Goal: Task Accomplishment & Management: Manage account settings

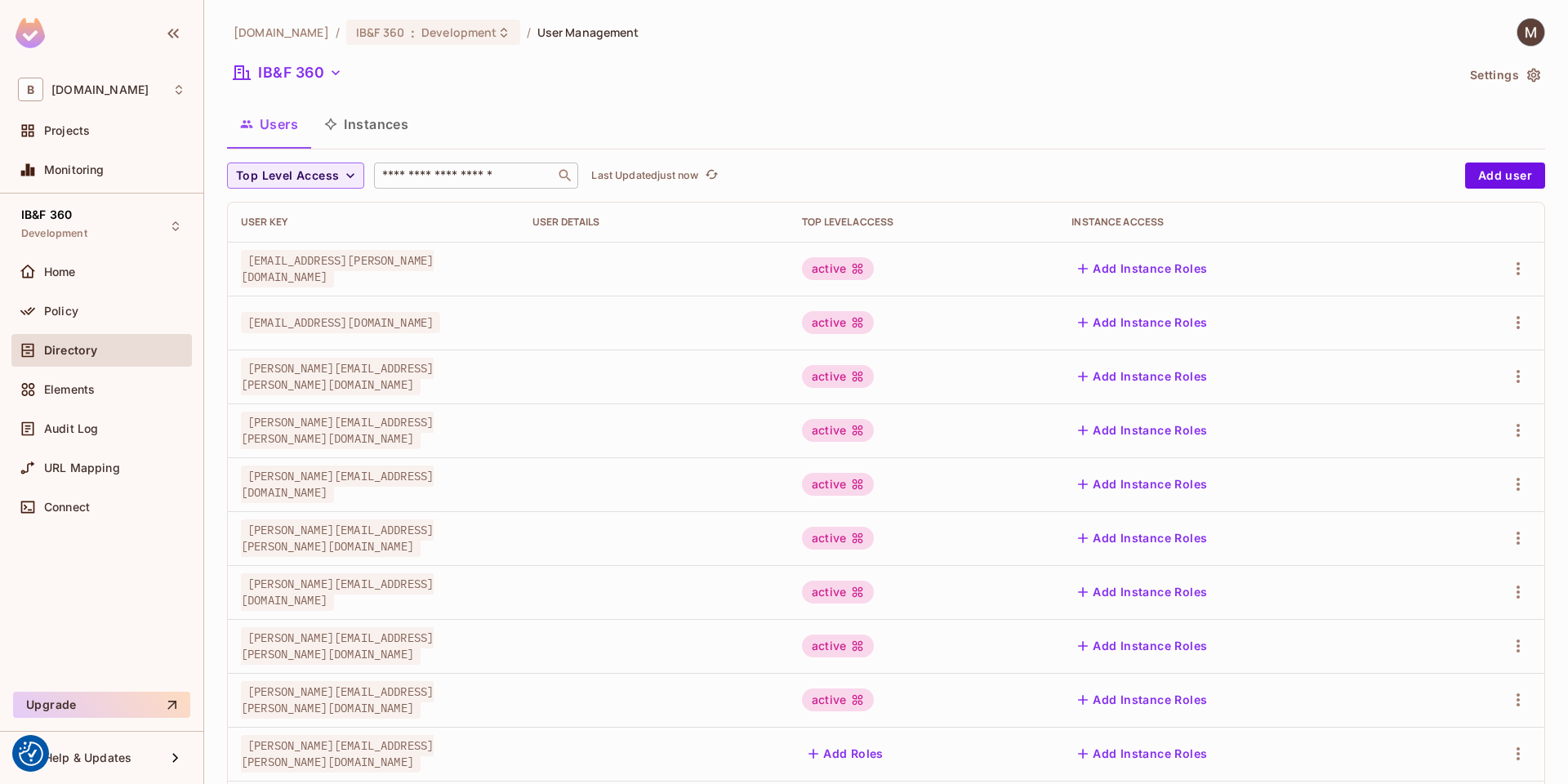
click at [469, 185] on div "​" at bounding box center [476, 175] width 204 height 26
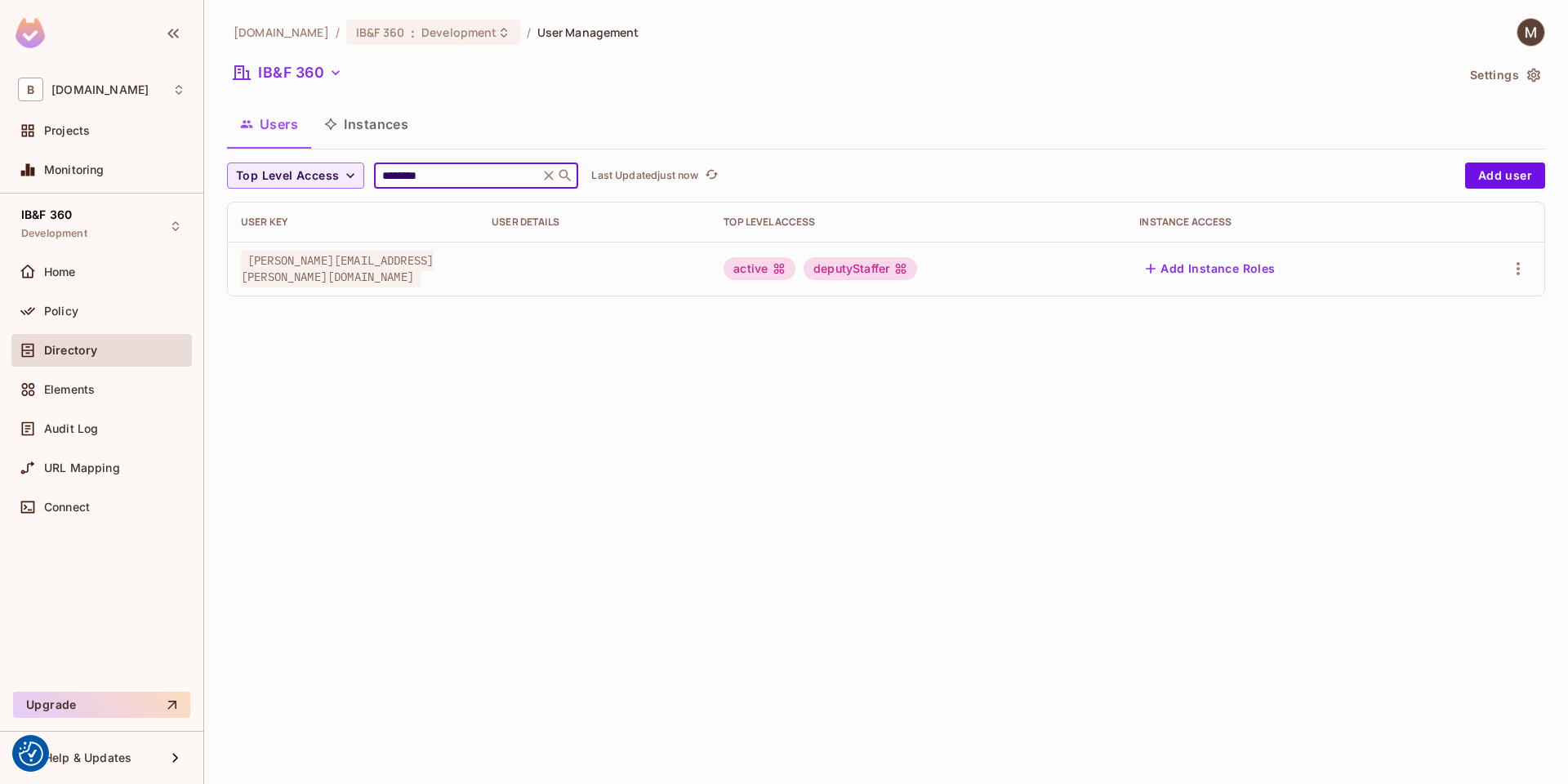
type input "********"
click at [466, 269] on div "[PERSON_NAME][EMAIL_ADDRESS][PERSON_NAME][DOMAIN_NAME]" at bounding box center [353, 268] width 225 height 32
click at [1519, 272] on icon "button" at bounding box center [1519, 269] width 4 height 13
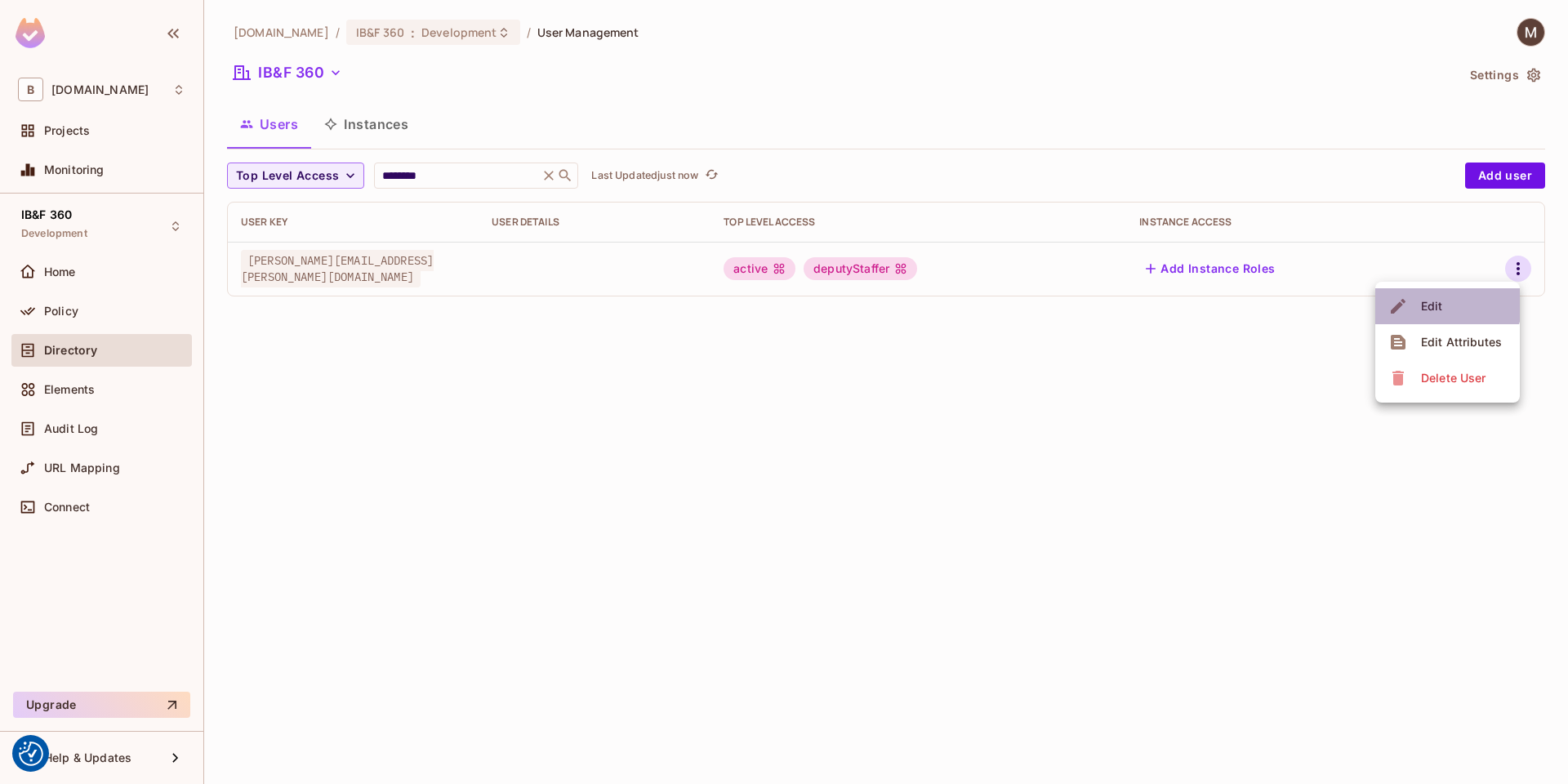
click at [1444, 302] on span "Edit" at bounding box center [1432, 306] width 31 height 26
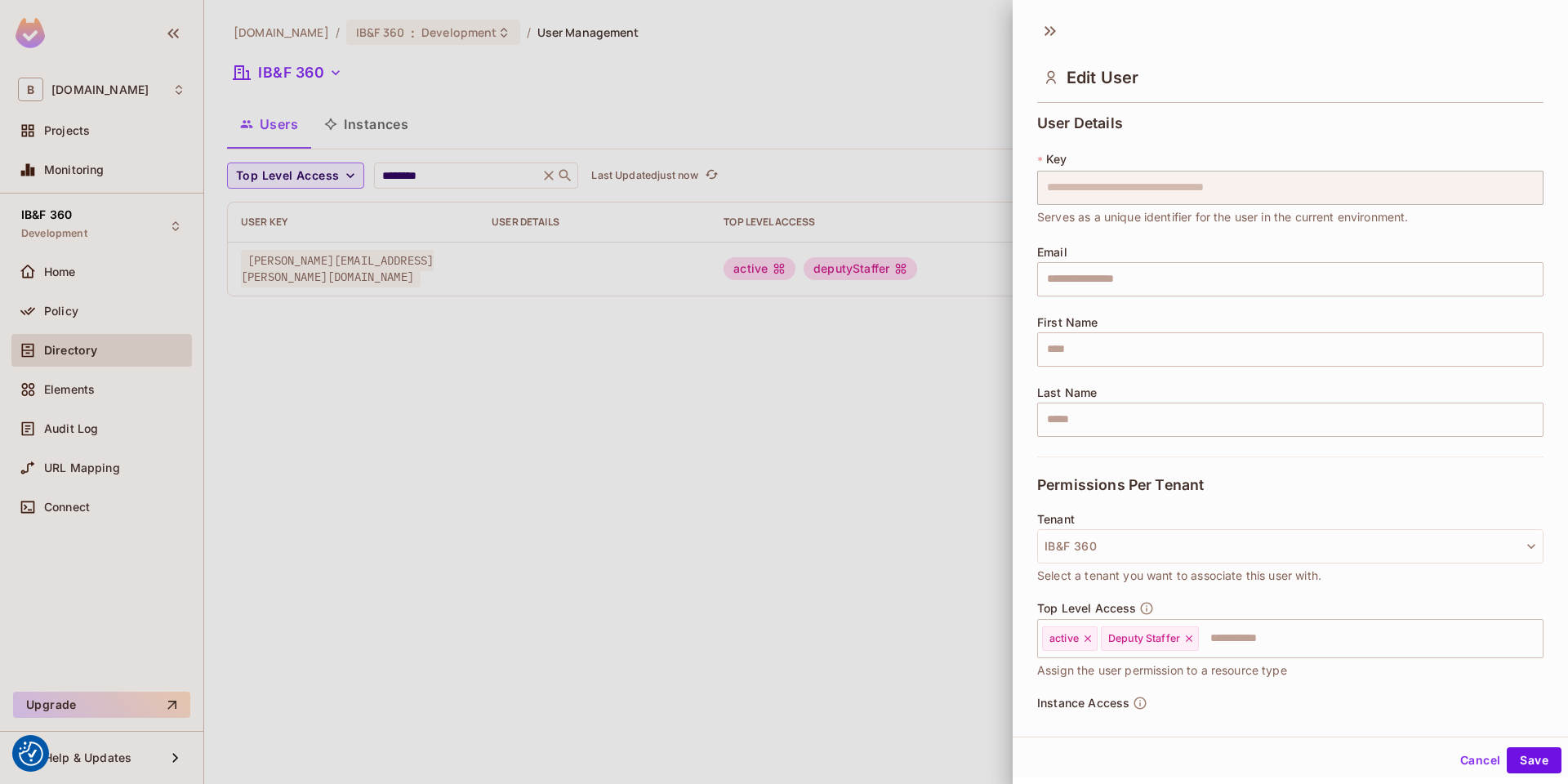
click at [649, 537] on div at bounding box center [784, 392] width 1568 height 784
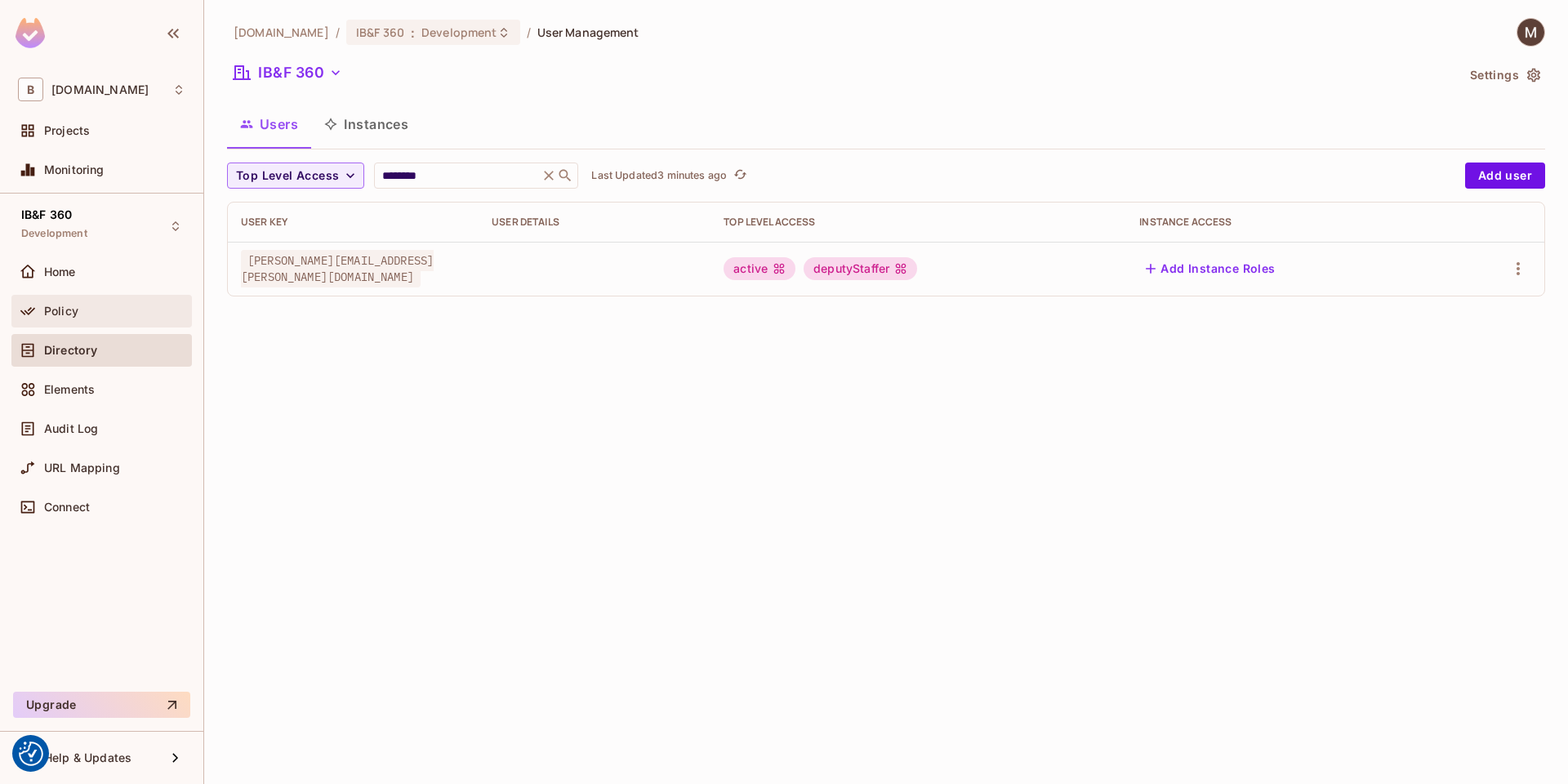
click at [83, 316] on div "Policy" at bounding box center [115, 311] width 141 height 13
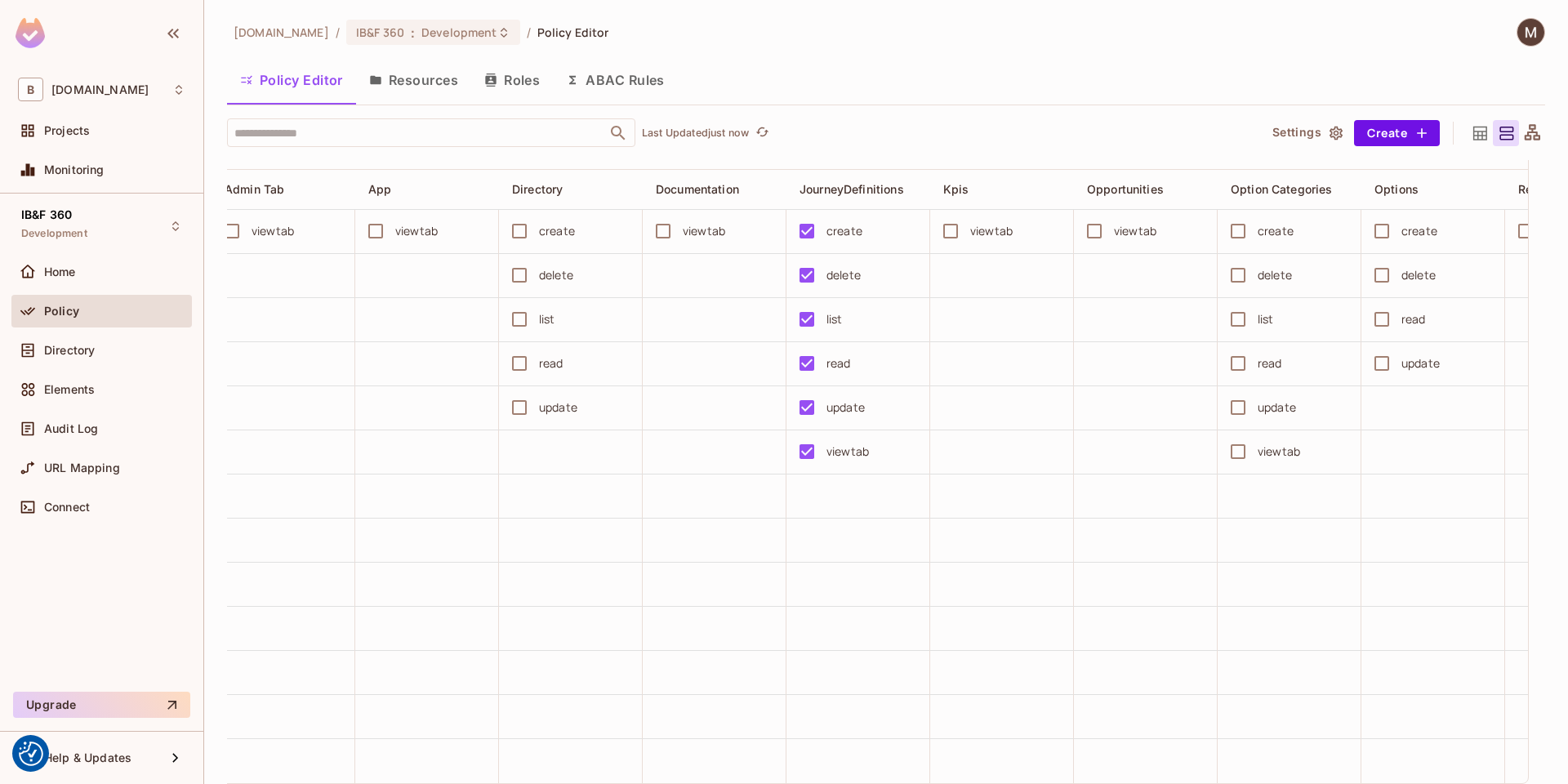
scroll to position [4408, 0]
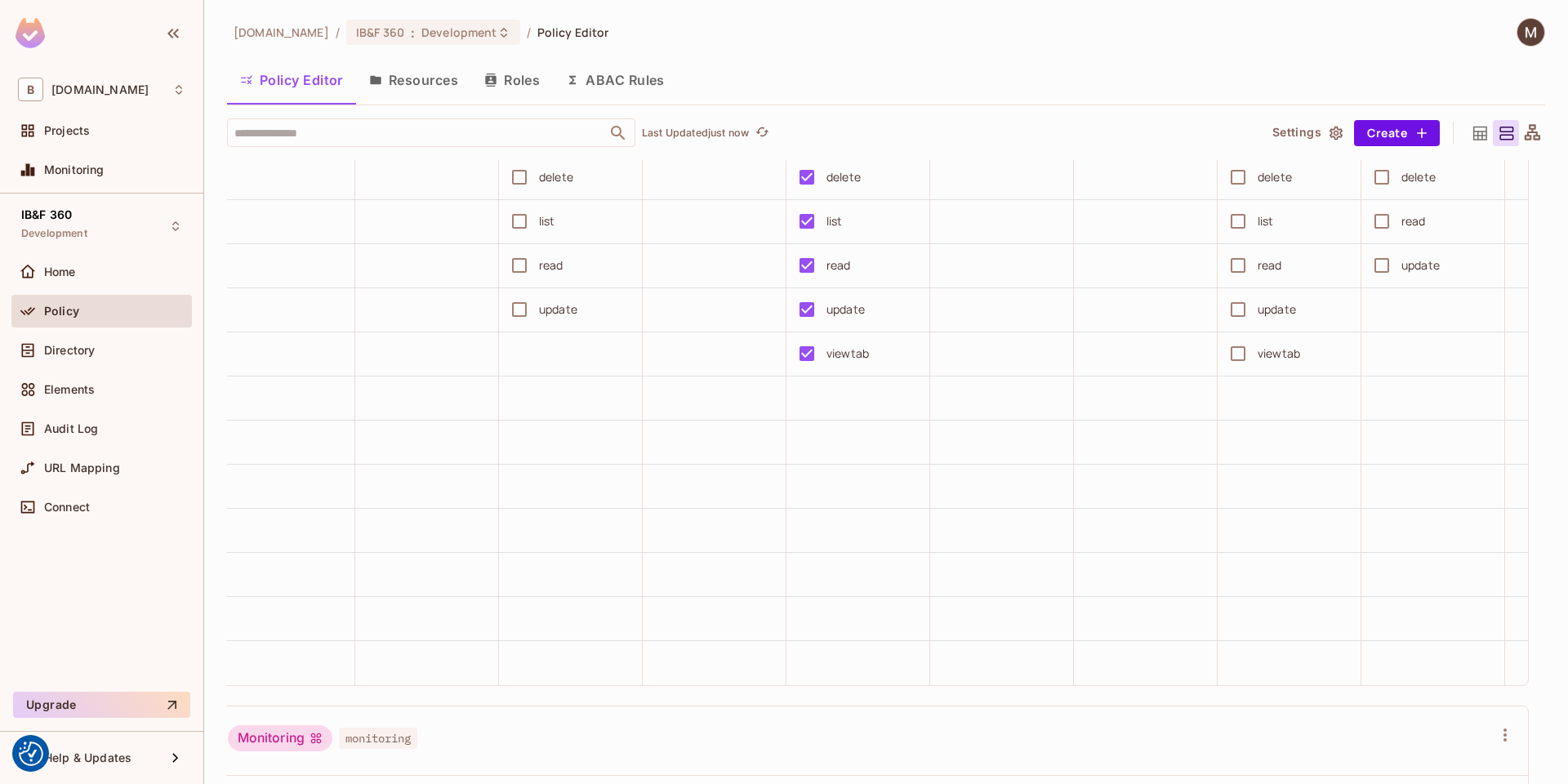
drag, startPoint x: 531, startPoint y: 757, endPoint x: 517, endPoint y: 668, distance: 90.1
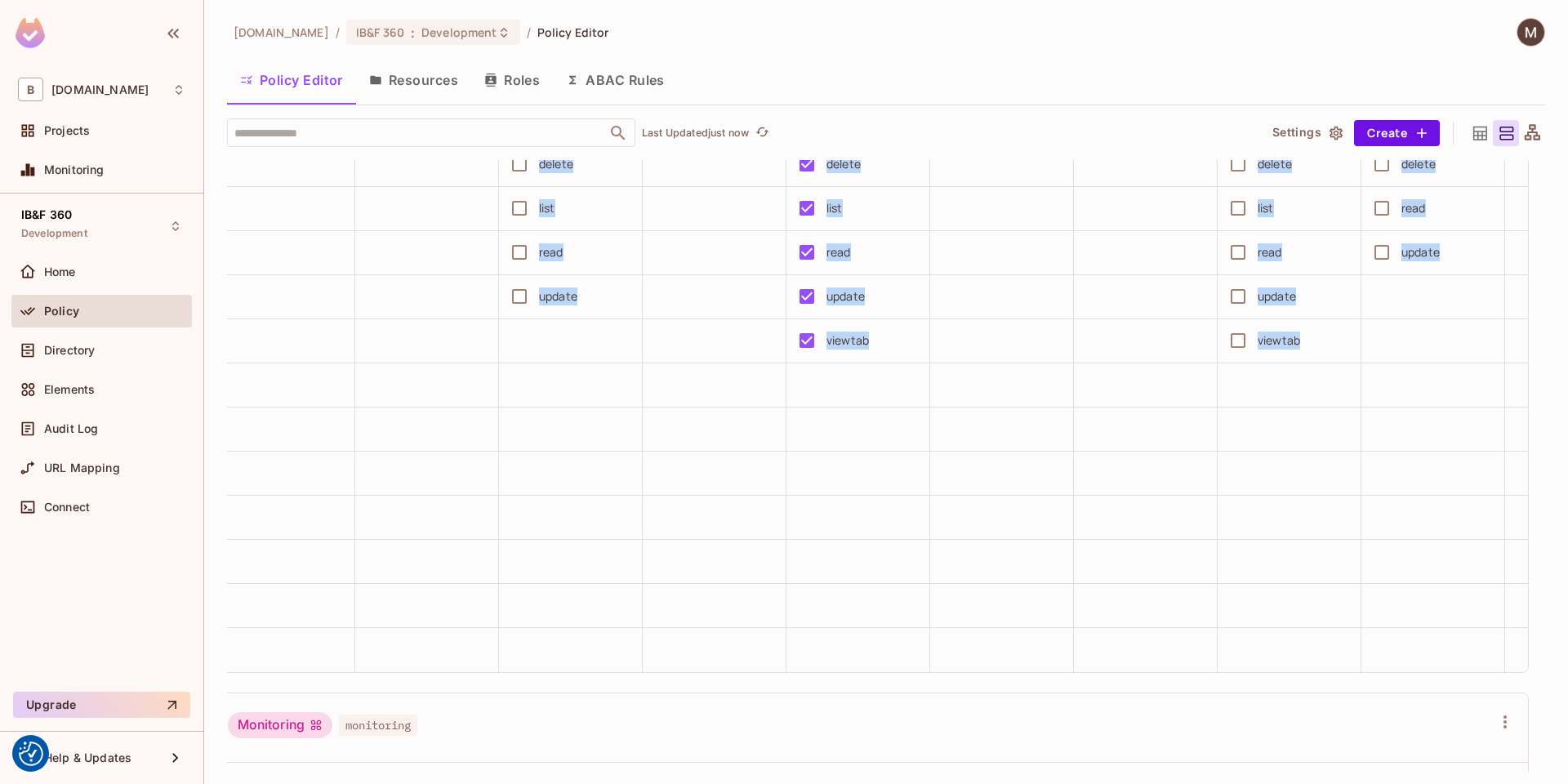
click at [673, 584] on td at bounding box center [715, 561] width 144 height 44
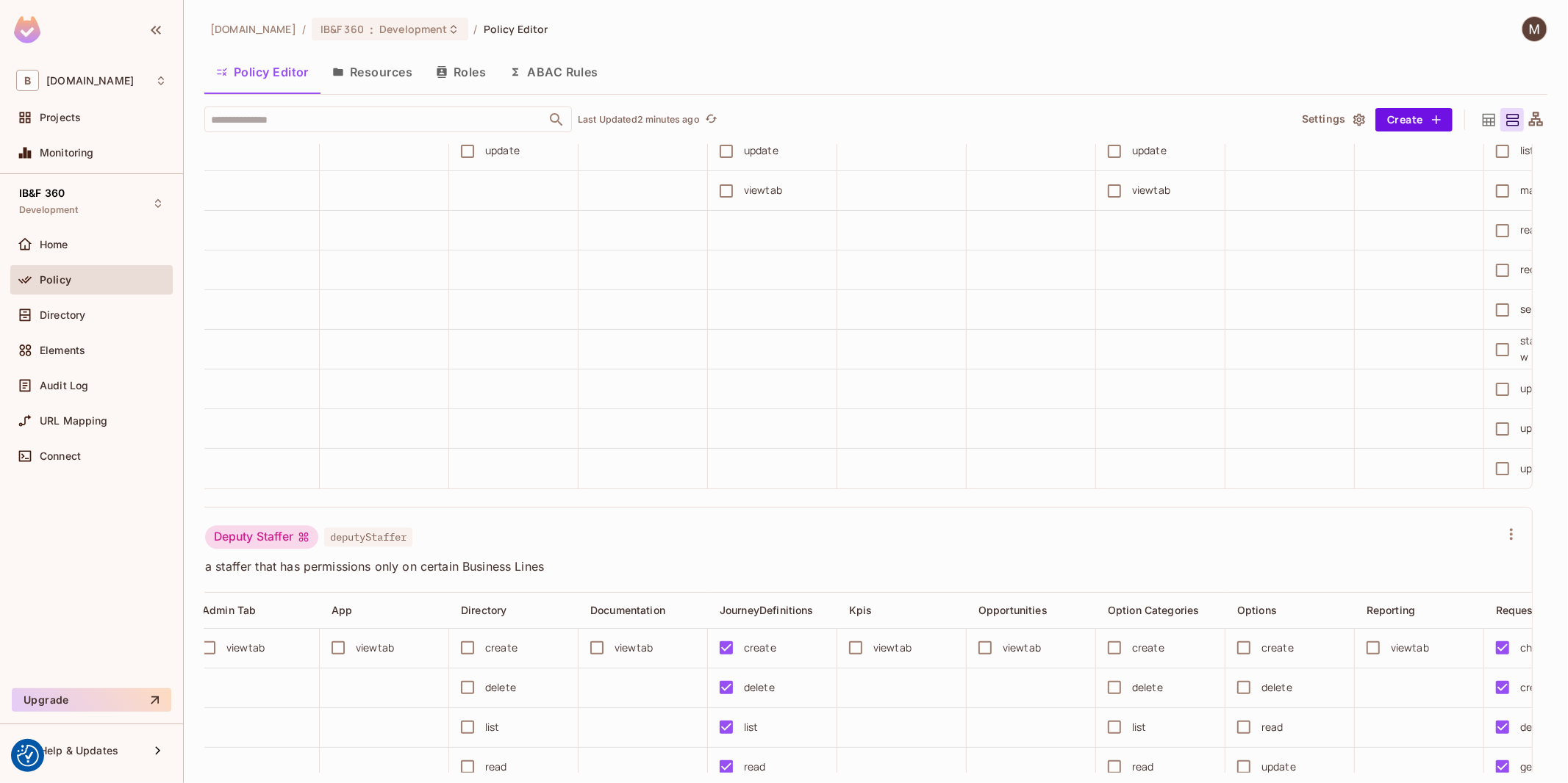
scroll to position [3625, 0]
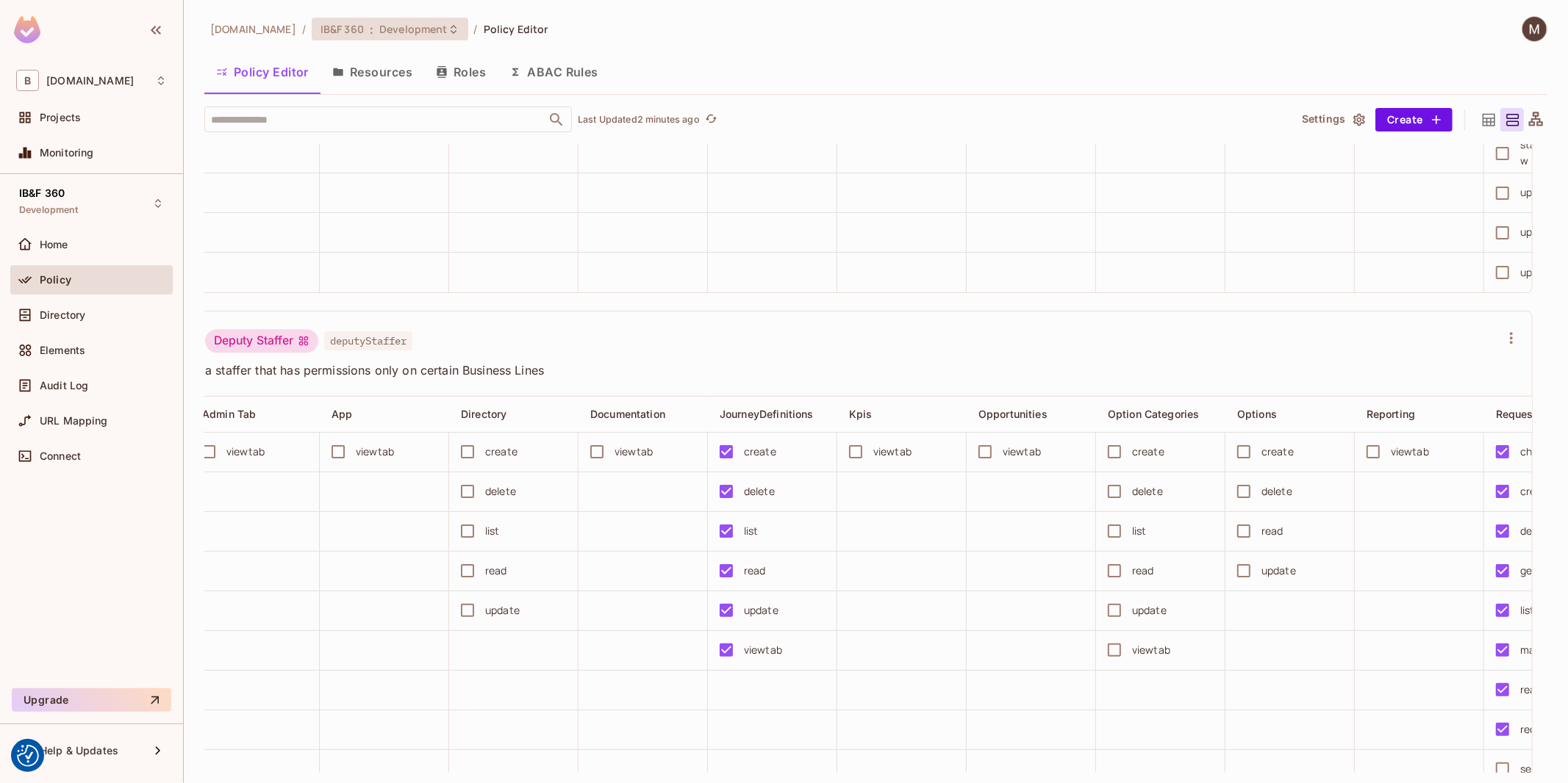
click at [402, 27] on span "Development" at bounding box center [412, 29] width 67 height 14
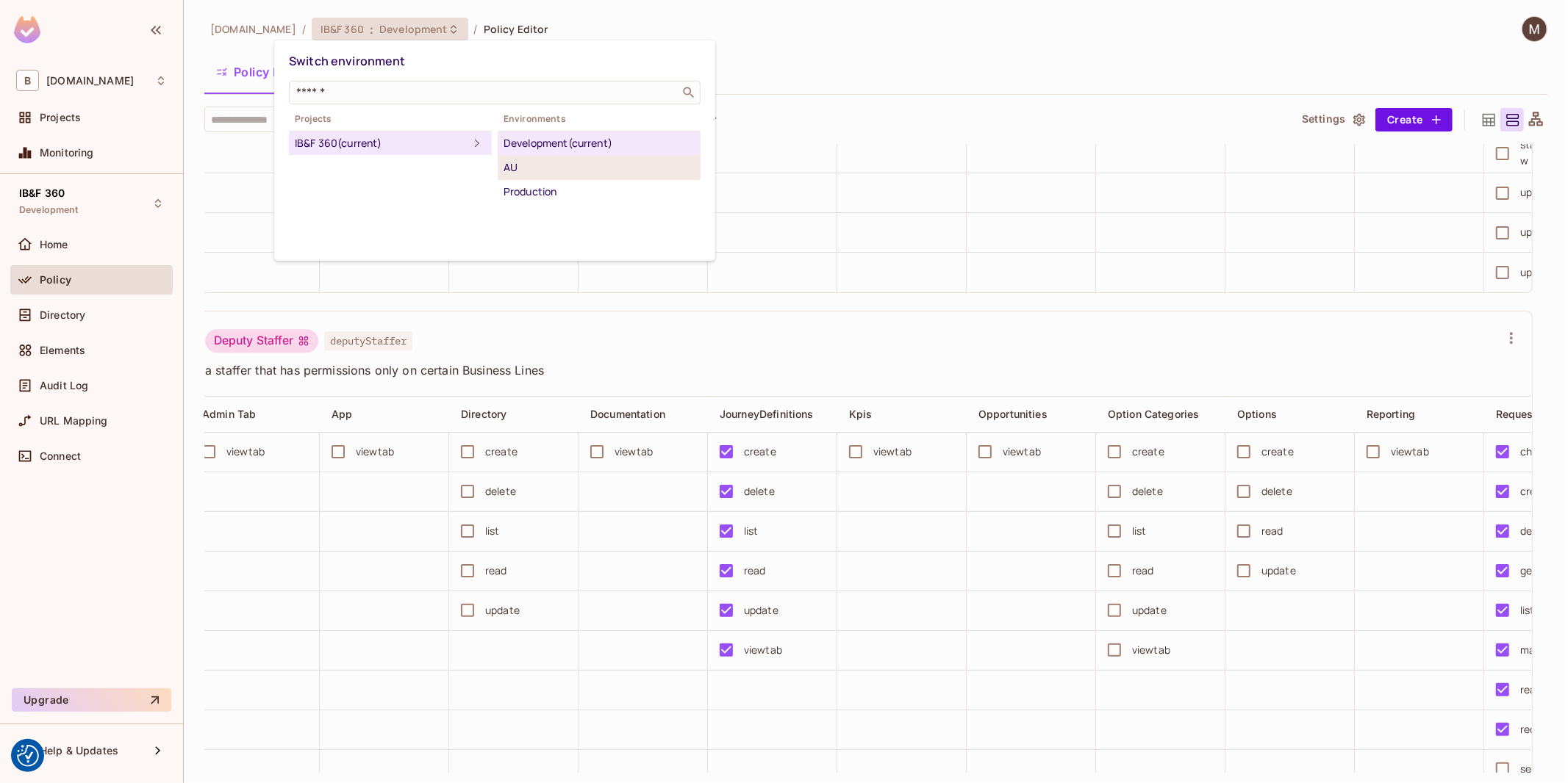
click at [568, 161] on div "AU" at bounding box center [599, 167] width 191 height 17
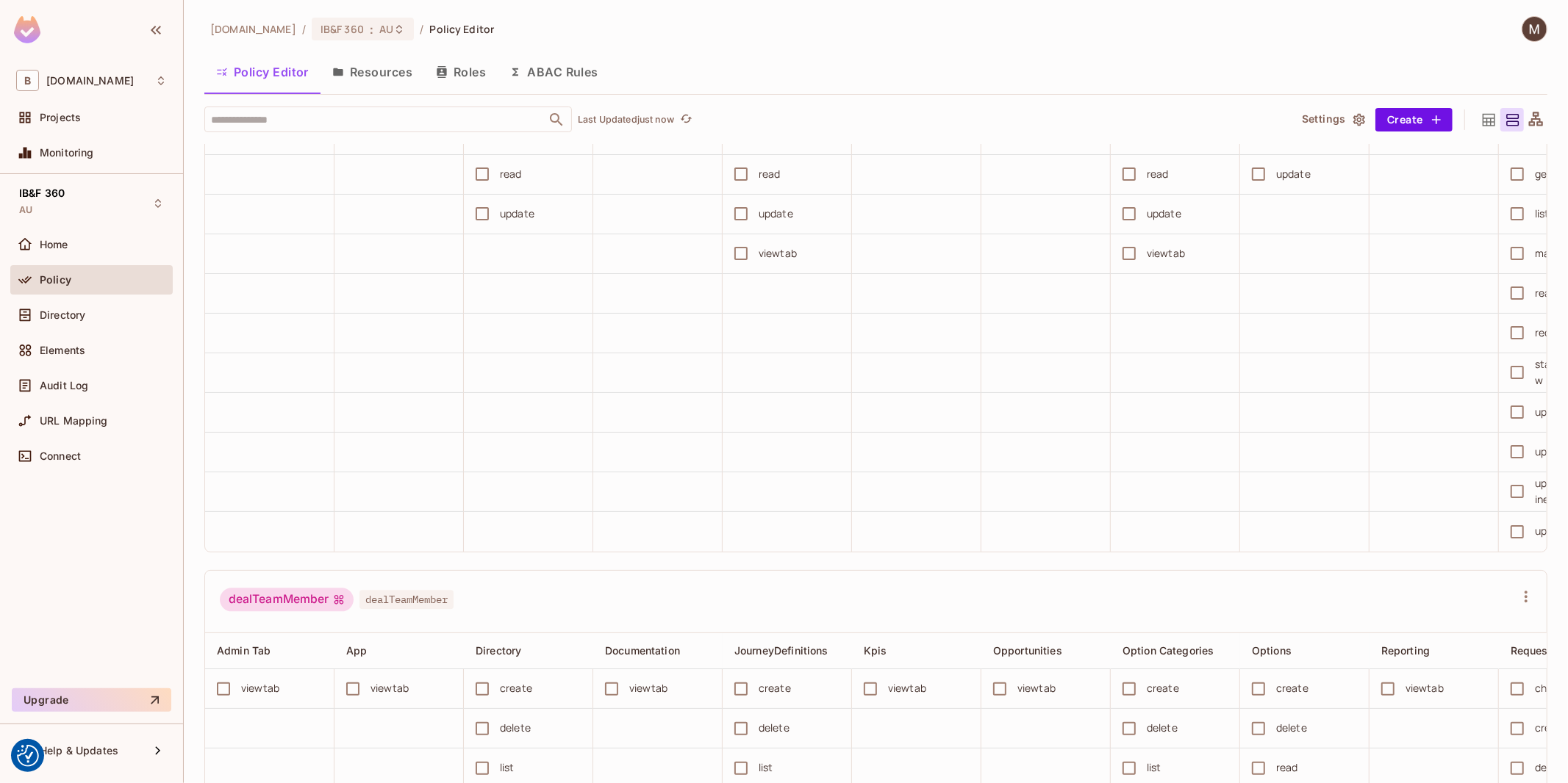
scroll to position [2939, 0]
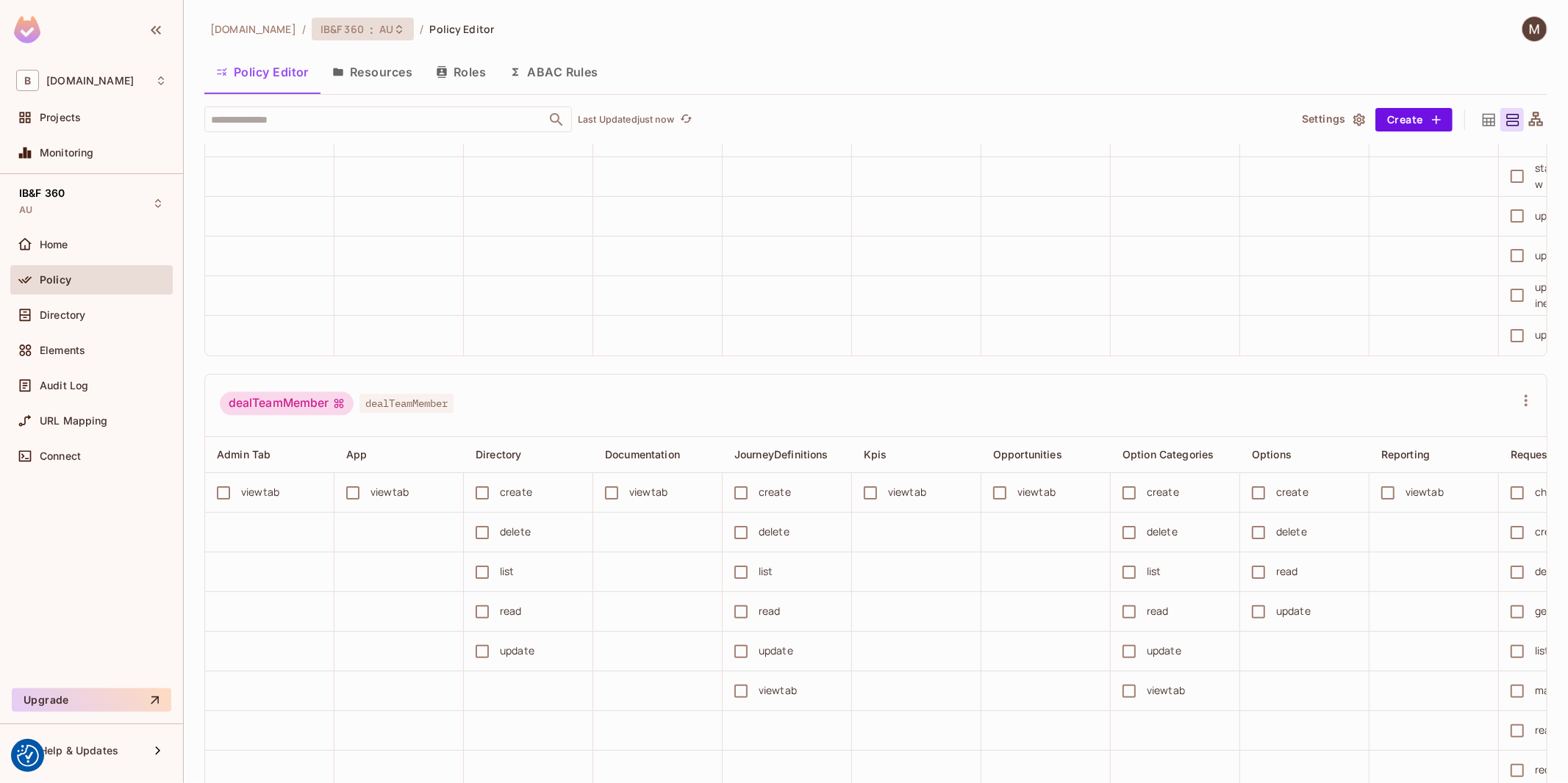
click at [393, 28] on icon at bounding box center [399, 29] width 12 height 12
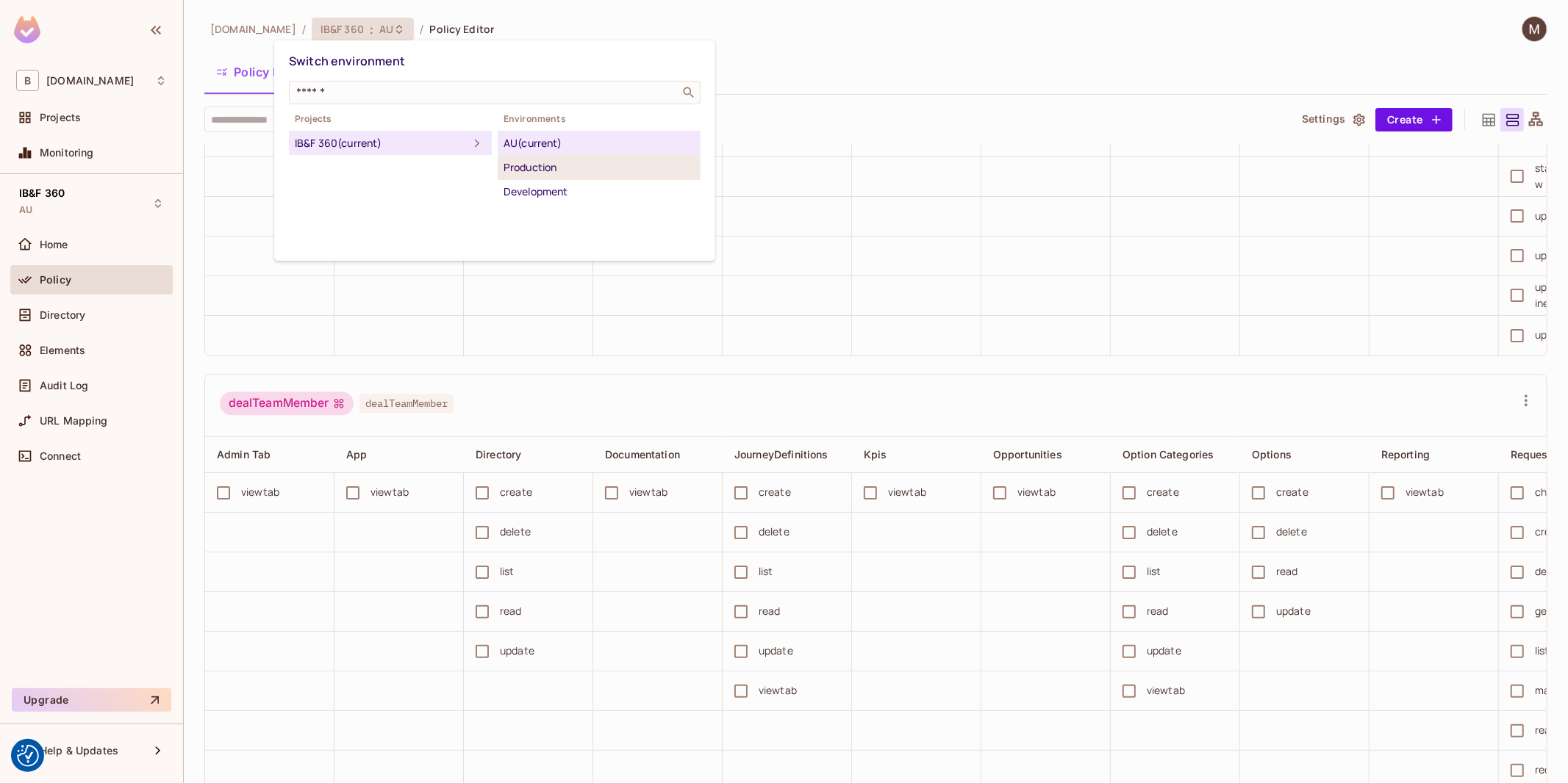
click at [544, 160] on div "Production" at bounding box center [599, 167] width 191 height 17
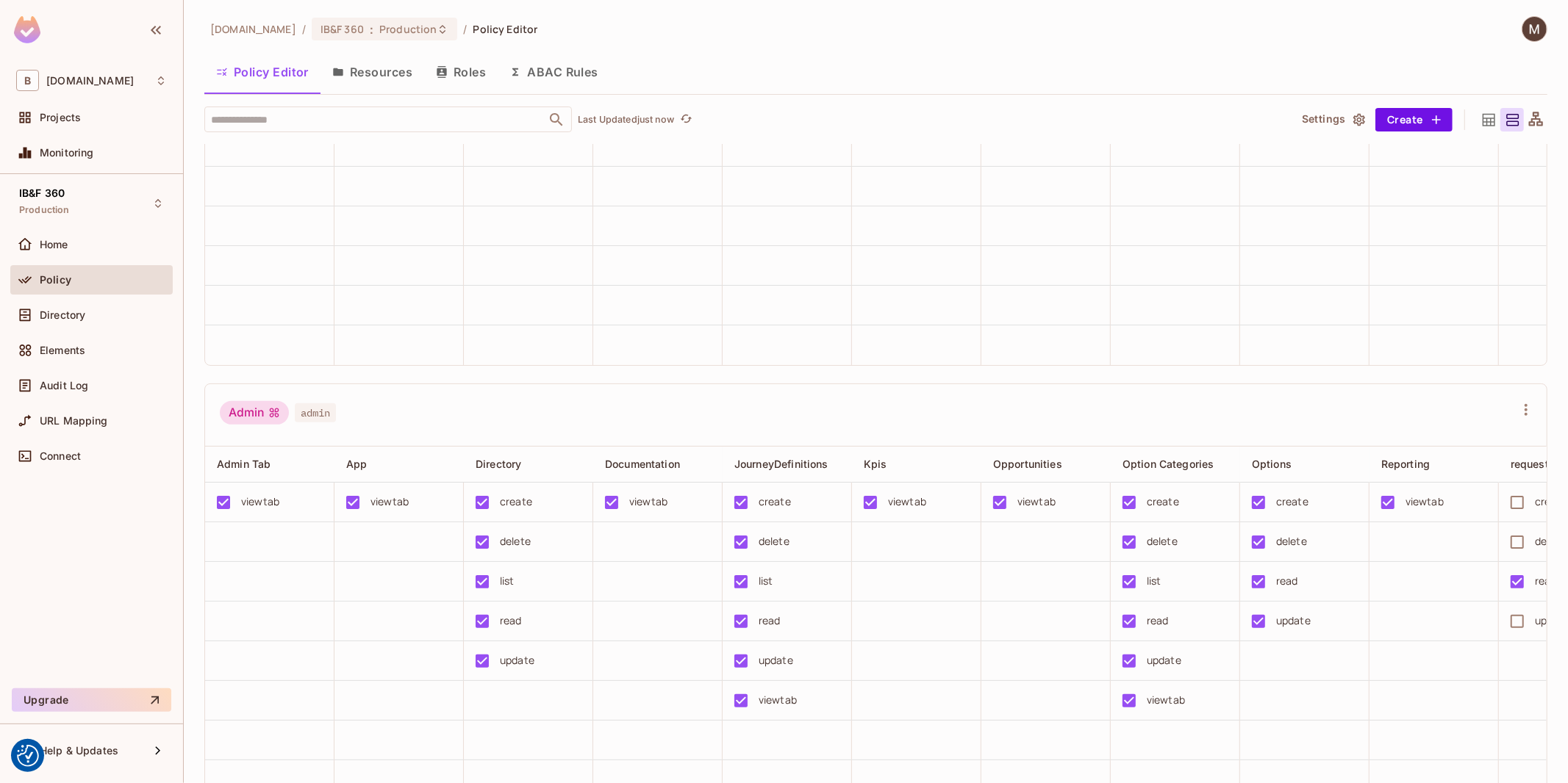
scroll to position [0, 0]
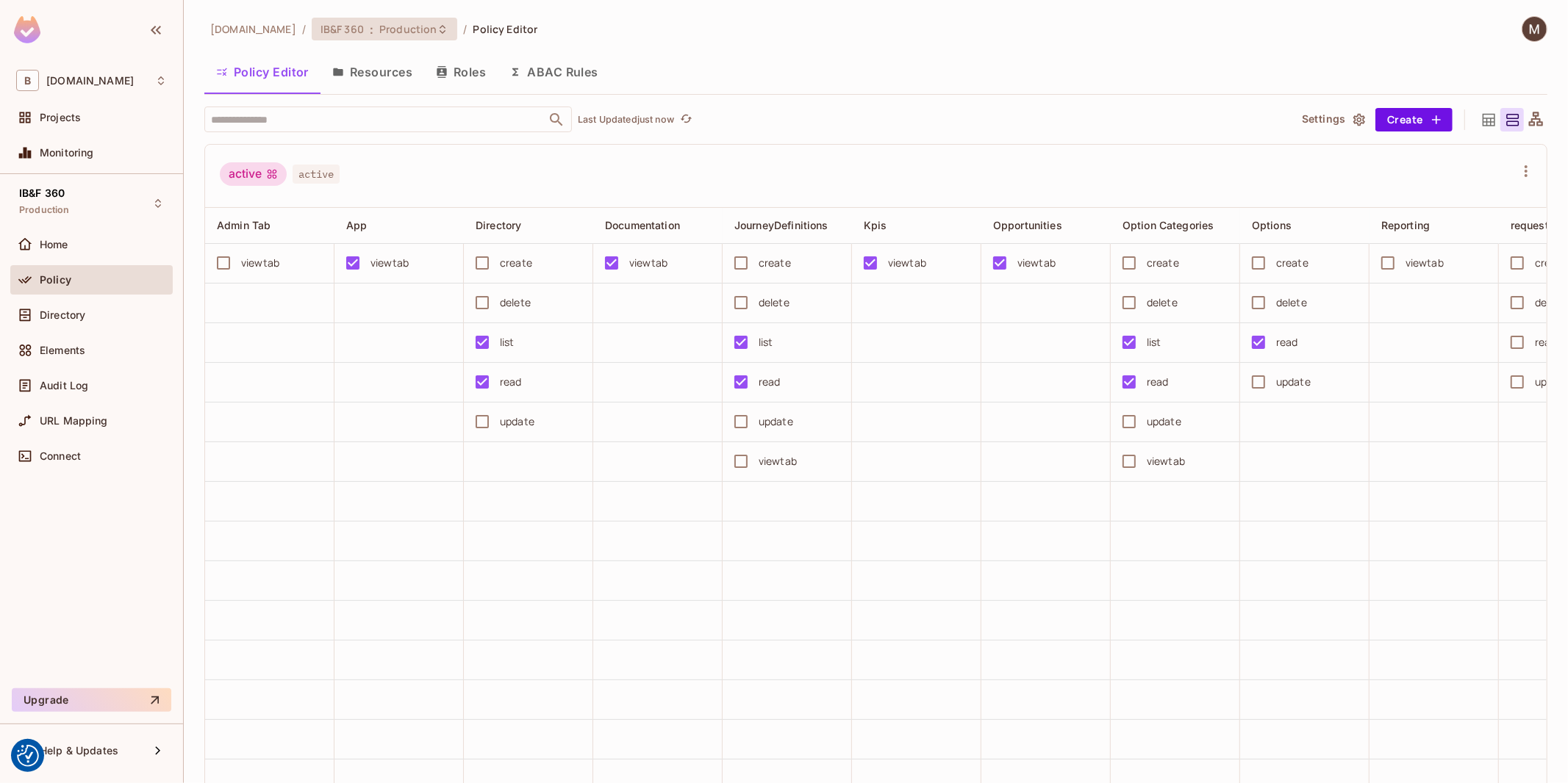
click at [379, 35] on span "Production" at bounding box center [407, 29] width 57 height 14
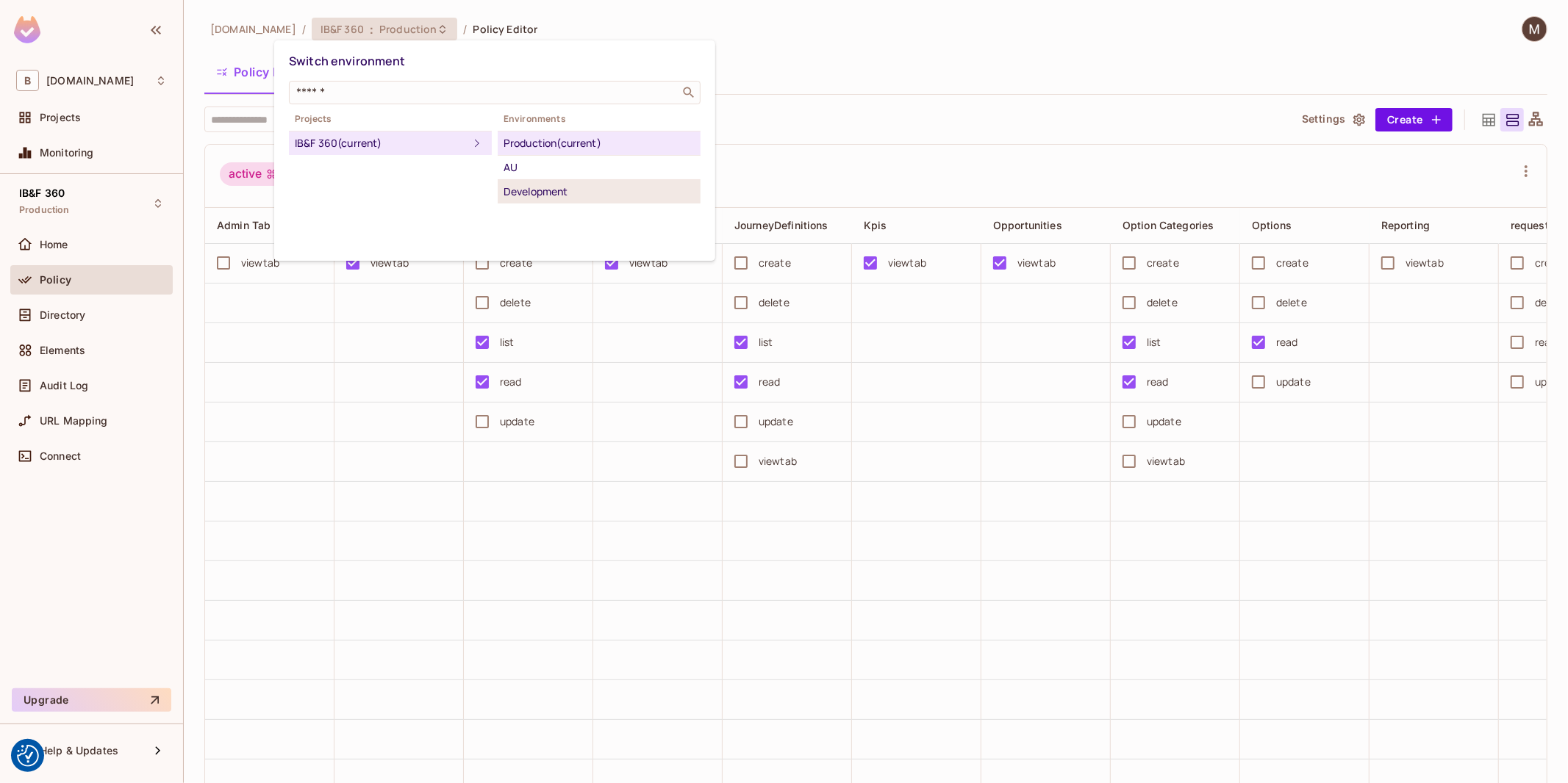
click at [552, 183] on div "Development" at bounding box center [599, 191] width 191 height 17
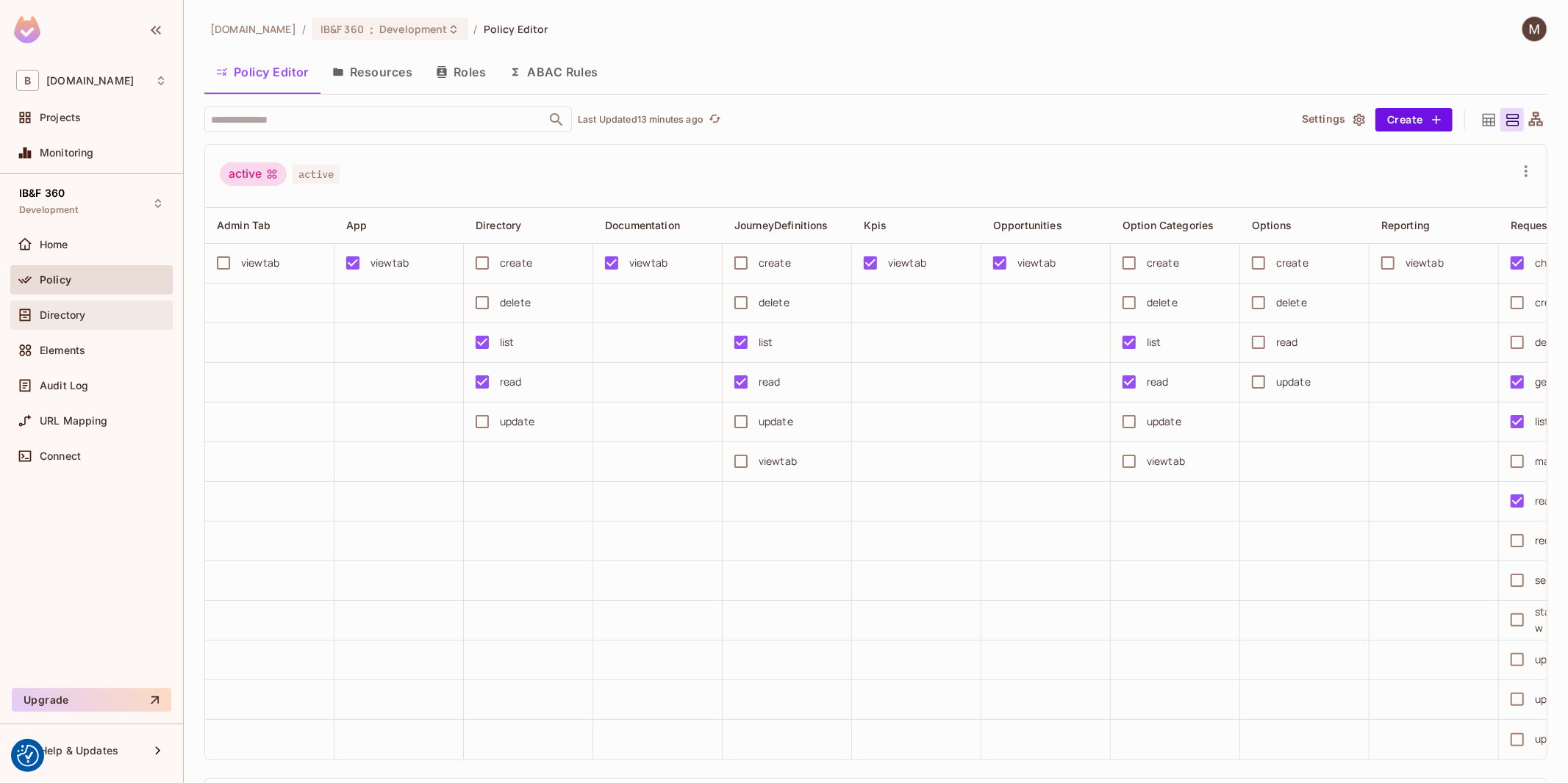
click at [67, 324] on div "Directory" at bounding box center [91, 315] width 162 height 29
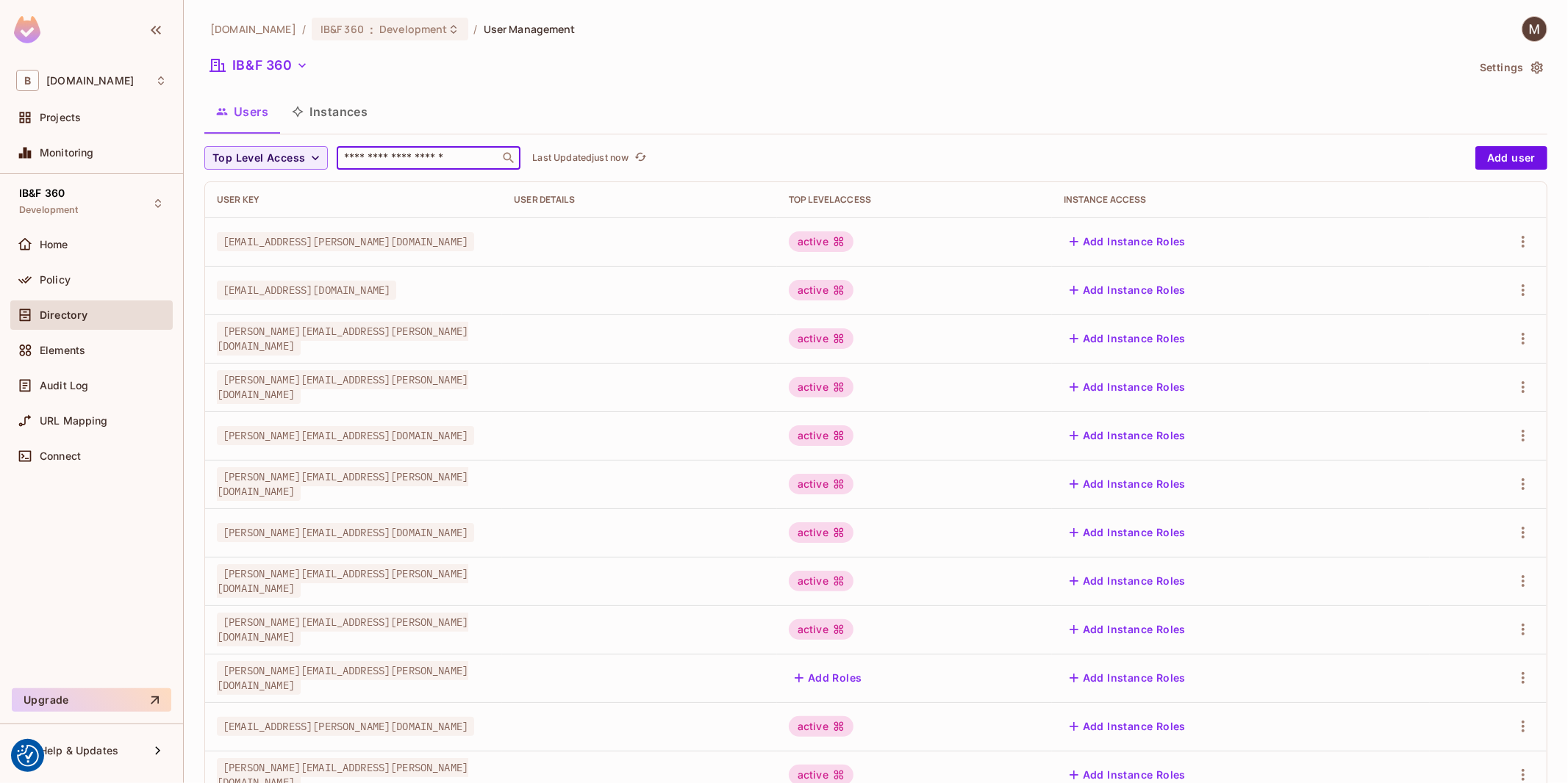
click at [453, 156] on input "text" at bounding box center [418, 158] width 155 height 15
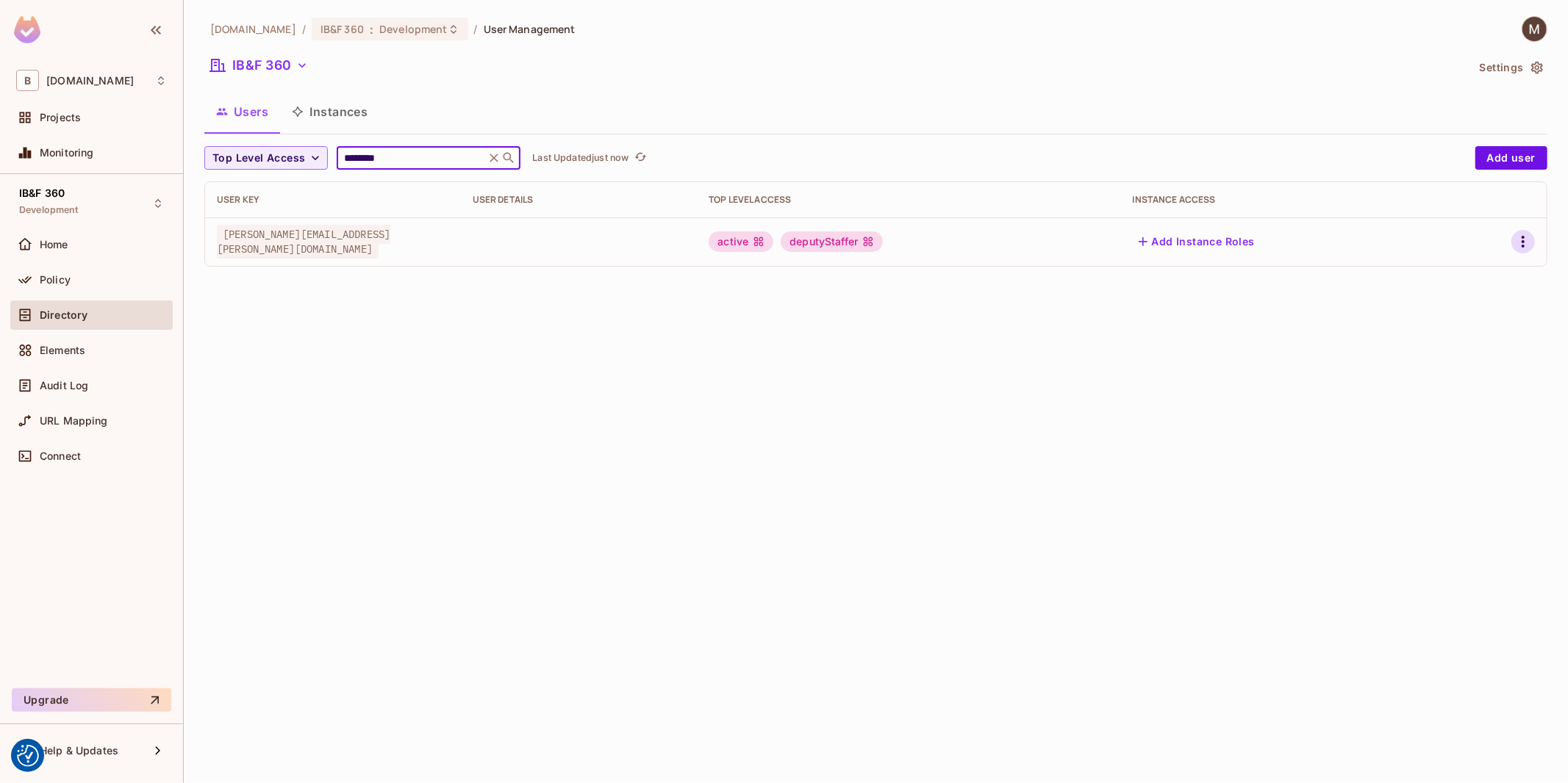
type input "********"
click at [1411, 239] on icon "button" at bounding box center [1522, 241] width 17 height 17
click at [1411, 281] on div "Edit" at bounding box center [1446, 277] width 20 height 15
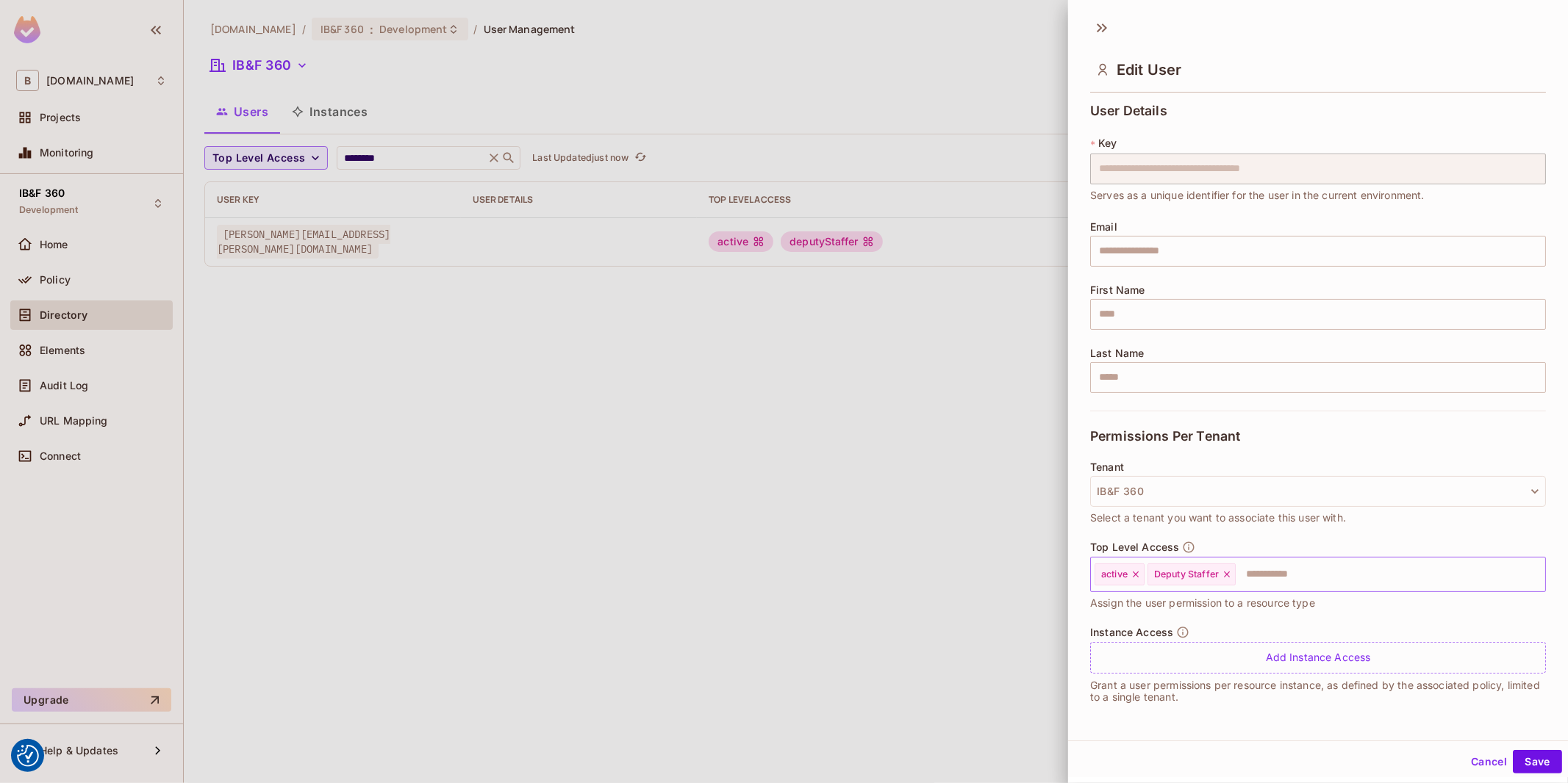
click at [1232, 577] on icon at bounding box center [1226, 574] width 10 height 10
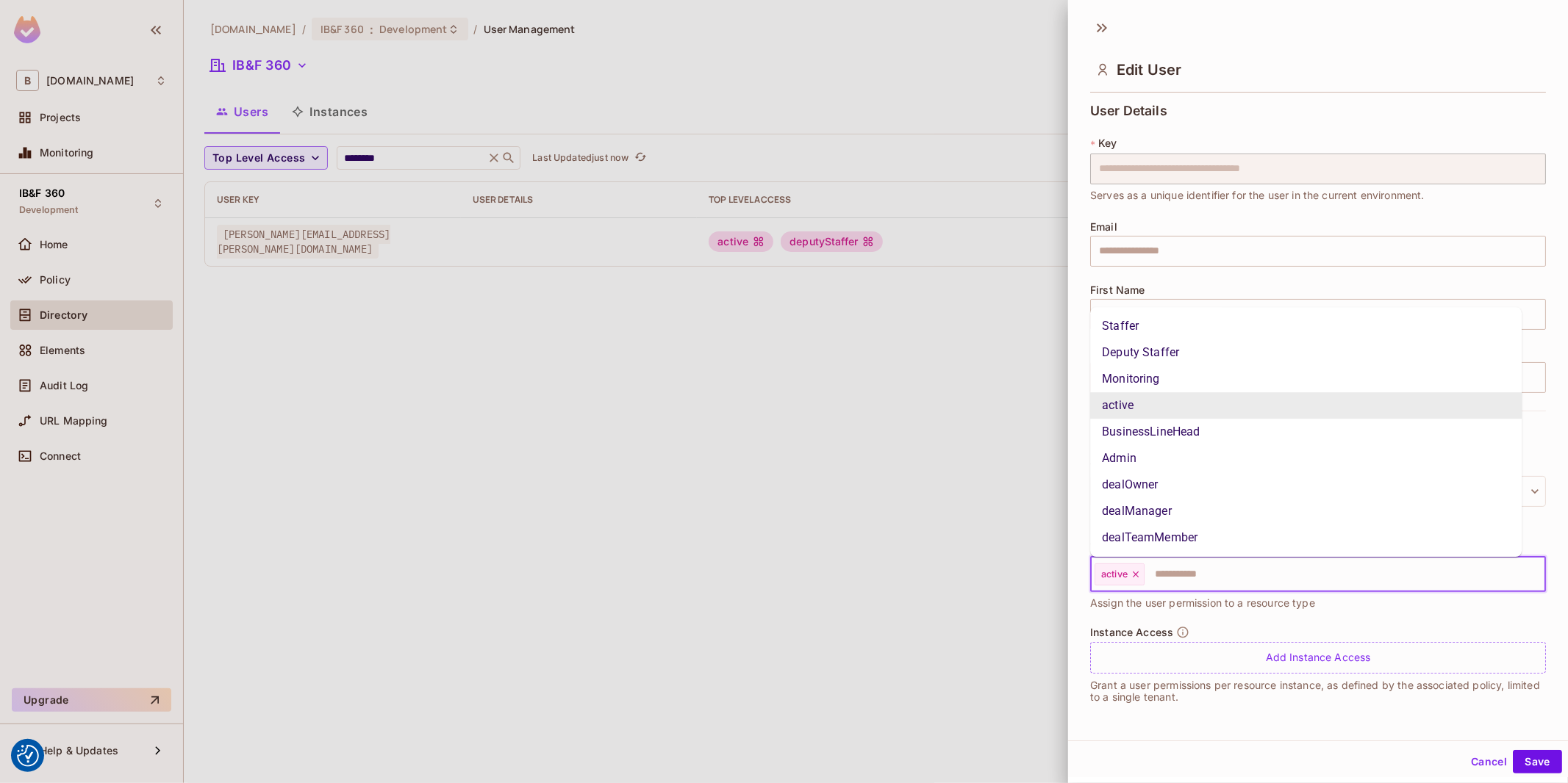
click at [1235, 577] on input "text" at bounding box center [1331, 574] width 371 height 29
click at [1151, 331] on li "Staffer" at bounding box center [1305, 327] width 431 height 27
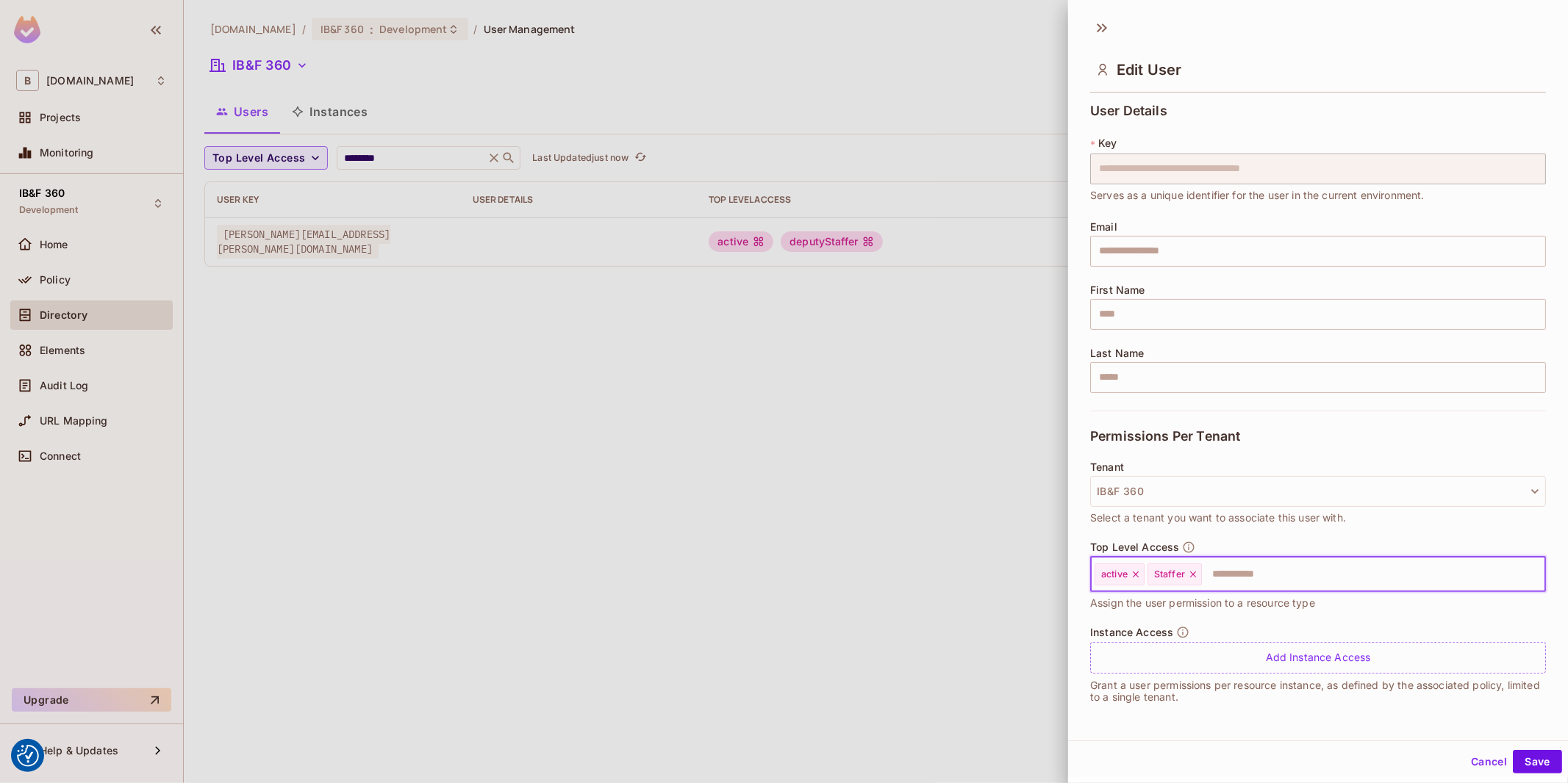
click at [1255, 576] on input "text" at bounding box center [1360, 574] width 314 height 29
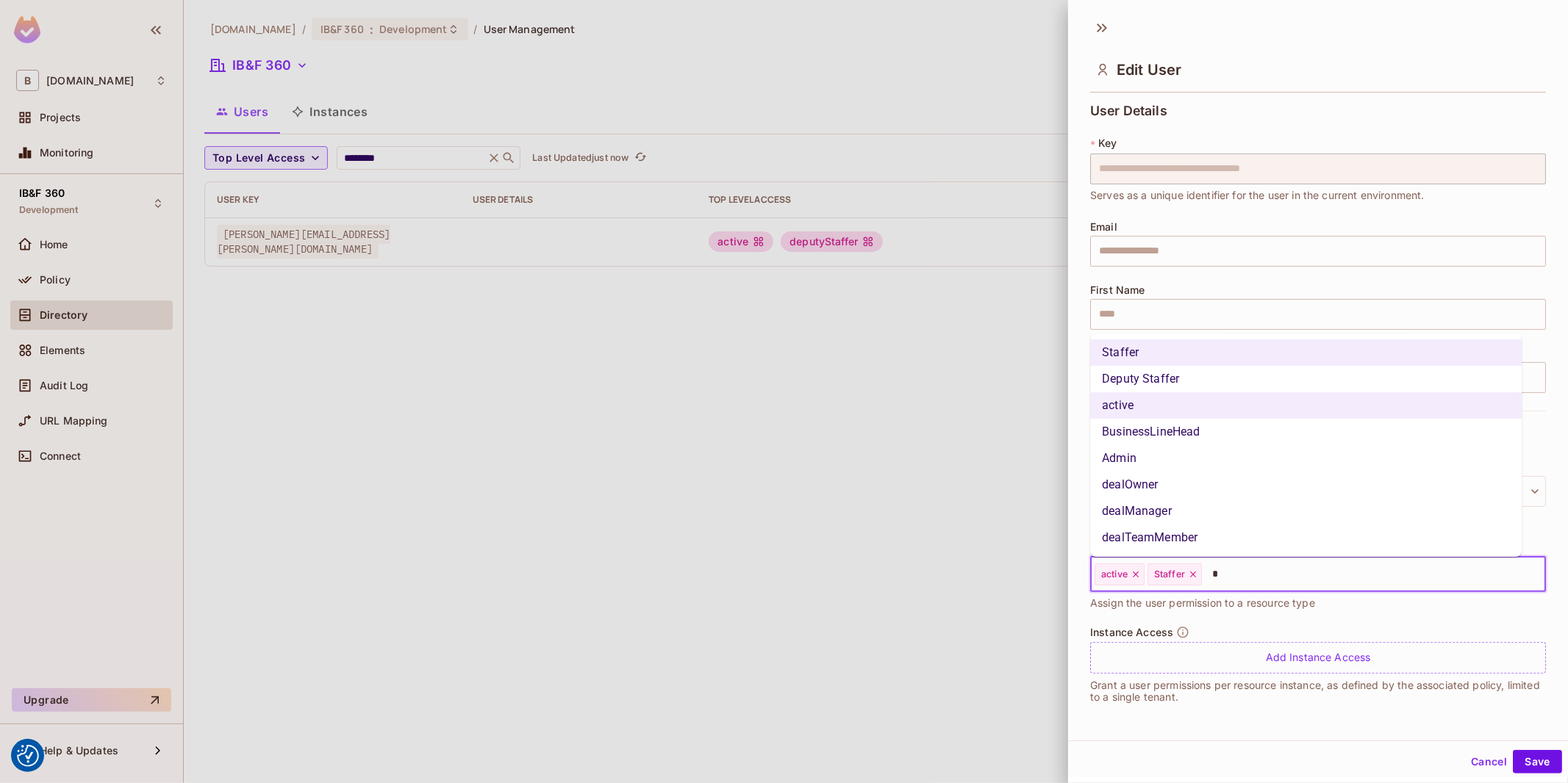
type input "**"
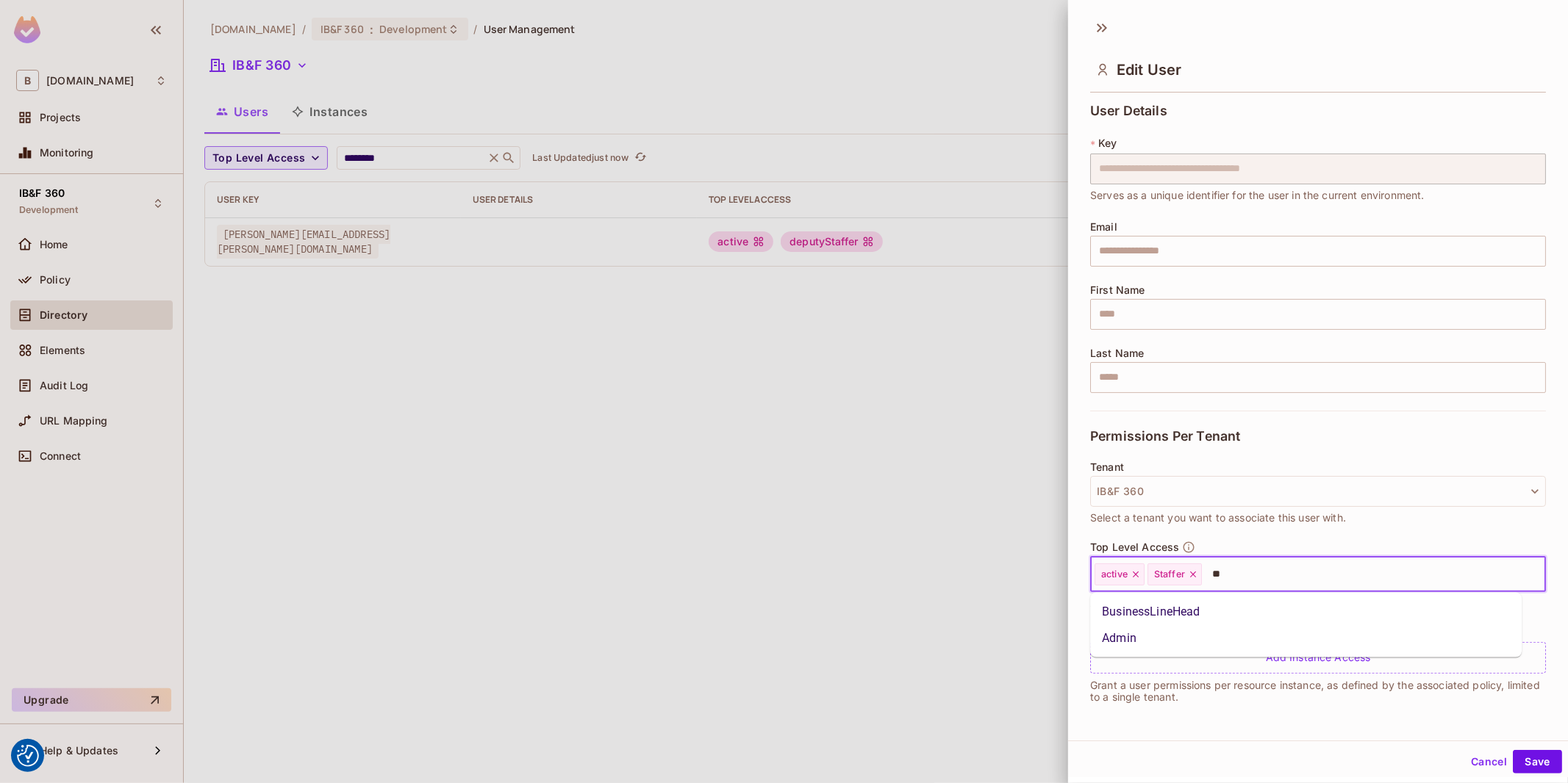
click at [1156, 631] on li "Admin" at bounding box center [1305, 638] width 431 height 27
click at [1411, 705] on button "Save" at bounding box center [1536, 762] width 49 height 23
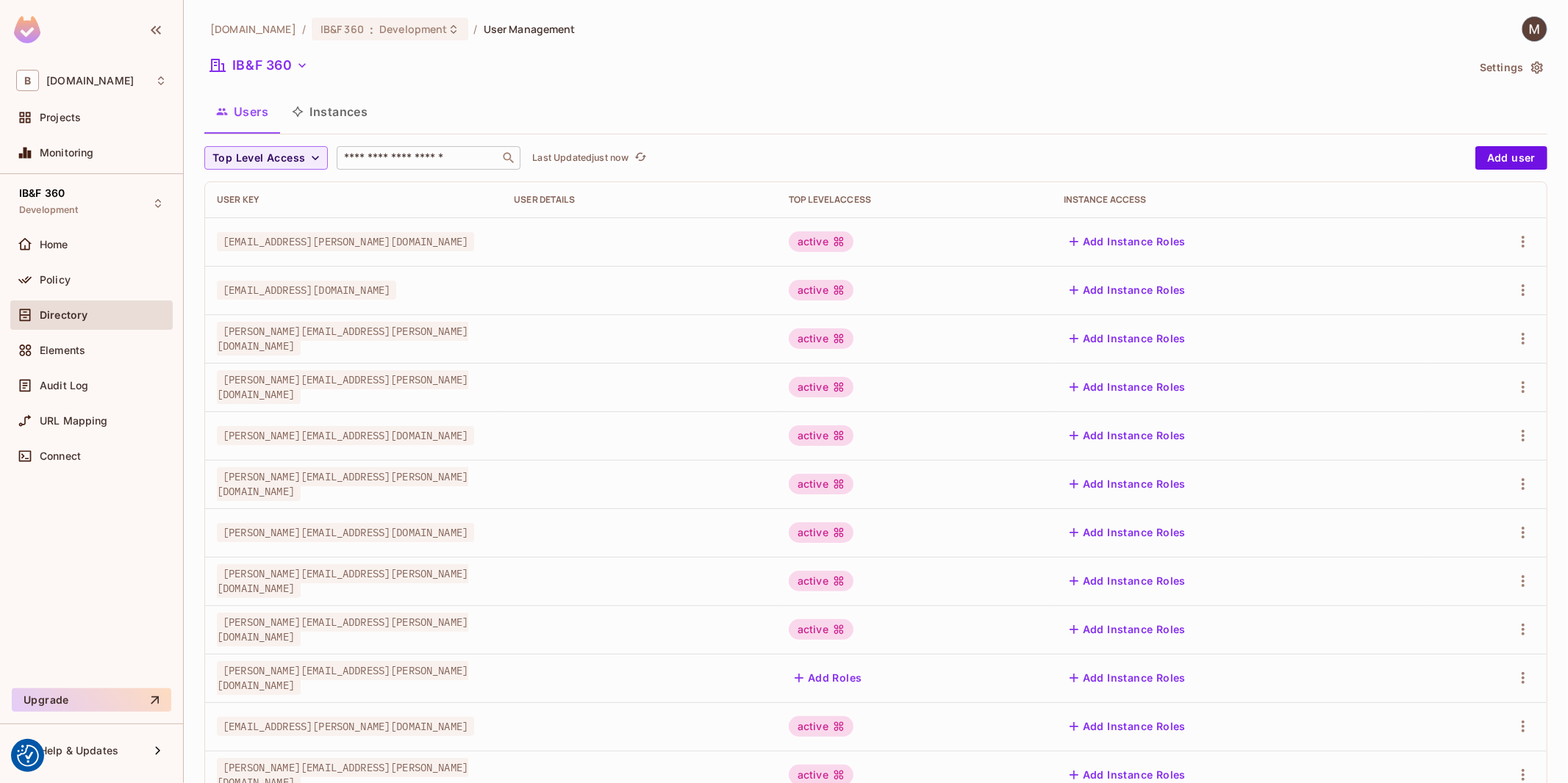
click at [438, 148] on div "​" at bounding box center [428, 158] width 184 height 23
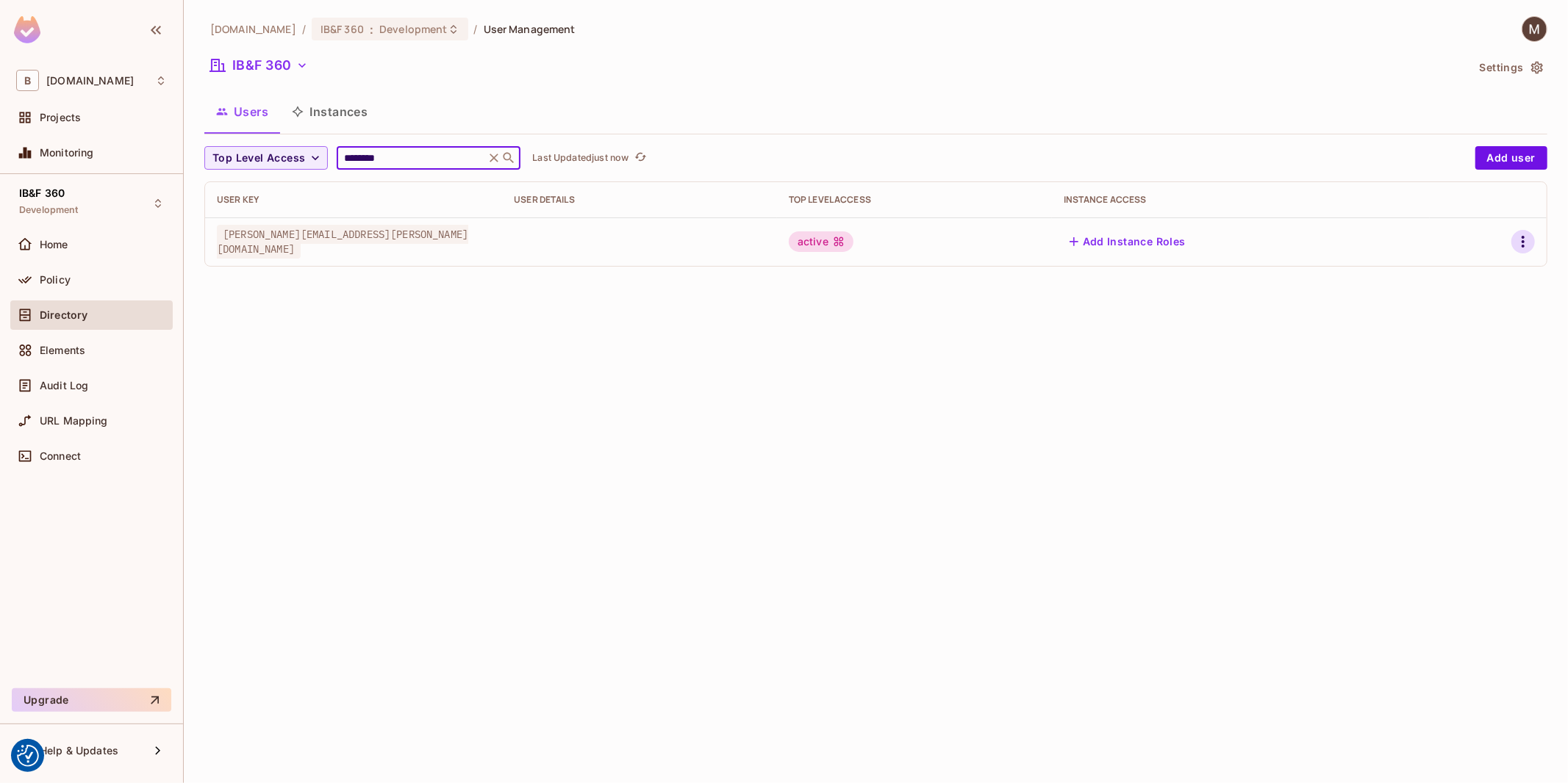
type input "********"
click at [1518, 245] on icon "button" at bounding box center [1522, 241] width 17 height 17
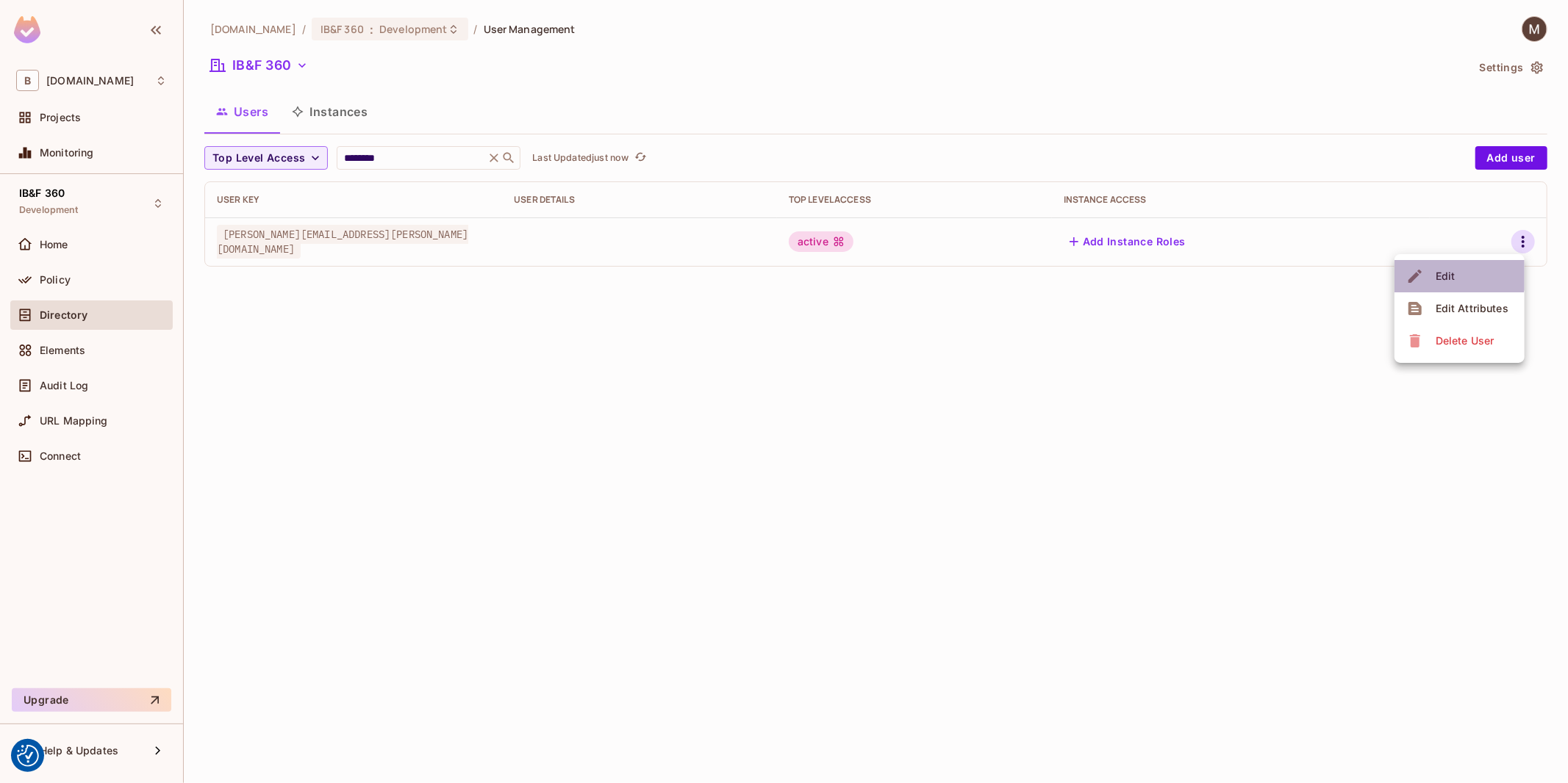
click at [1452, 268] on span "Edit" at bounding box center [1445, 276] width 28 height 23
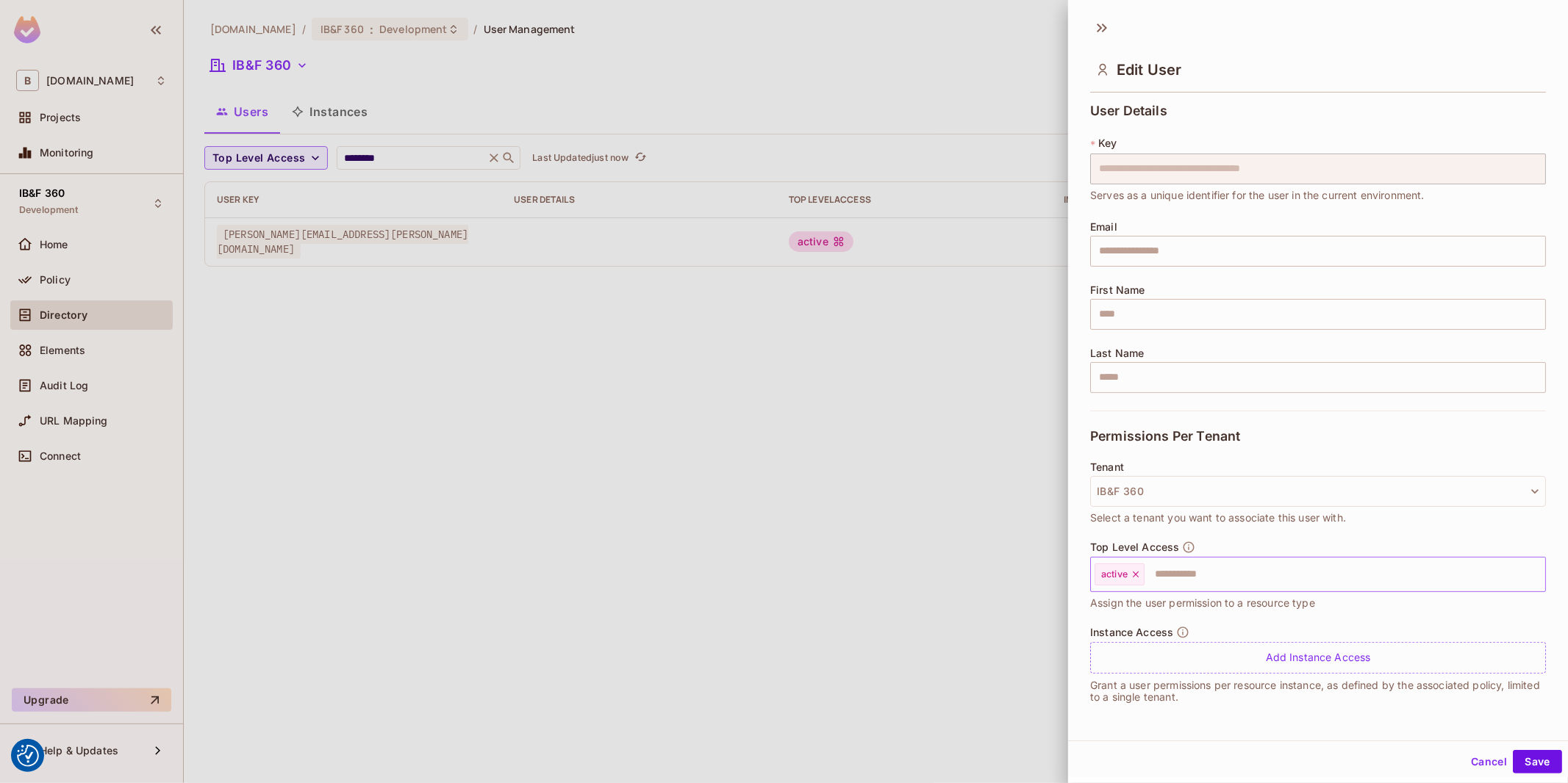
click at [1423, 561] on input "text" at bounding box center [1331, 574] width 371 height 29
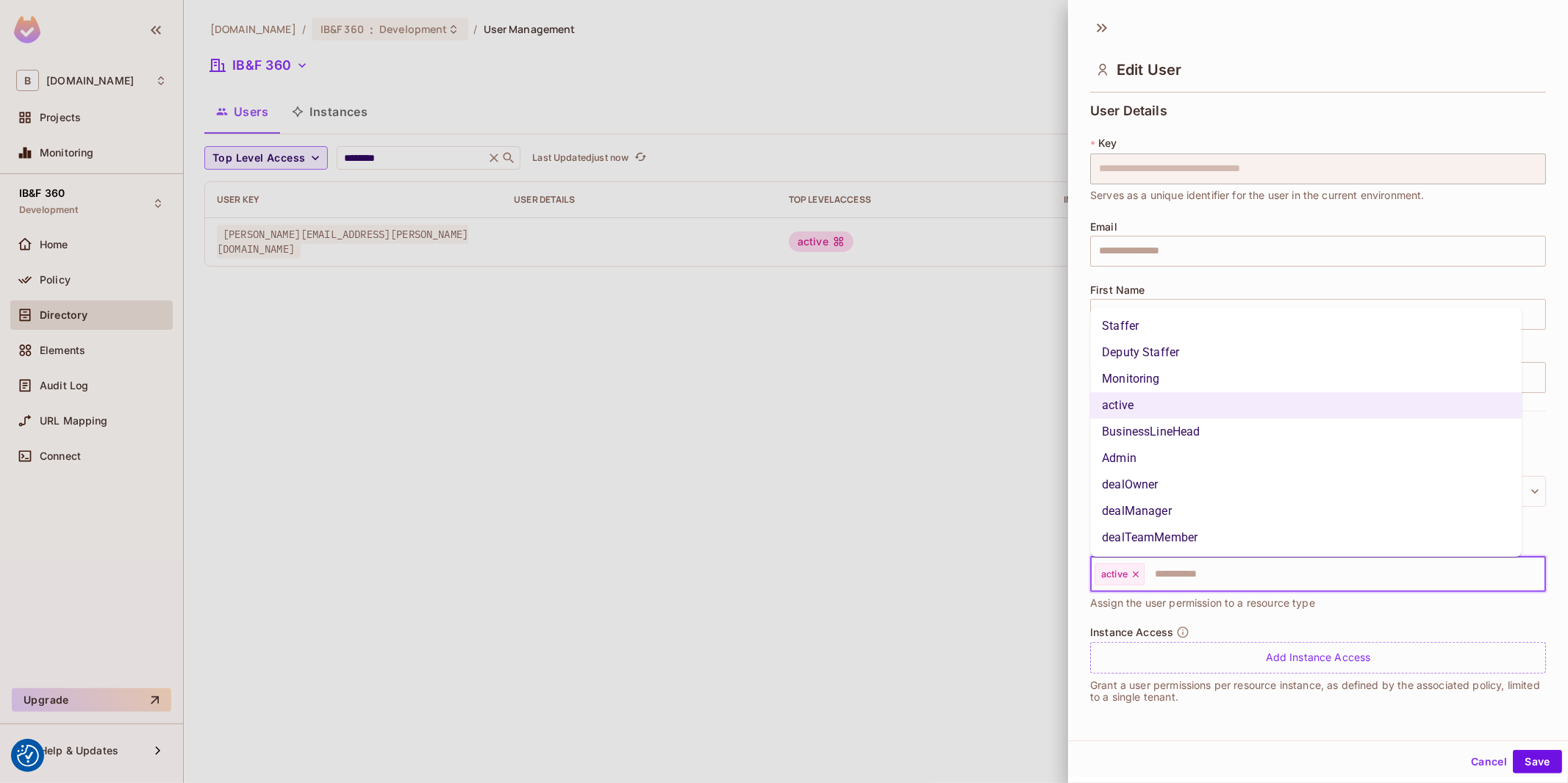
click at [1204, 352] on li "Deputy Staffer" at bounding box center [1305, 352] width 431 height 27
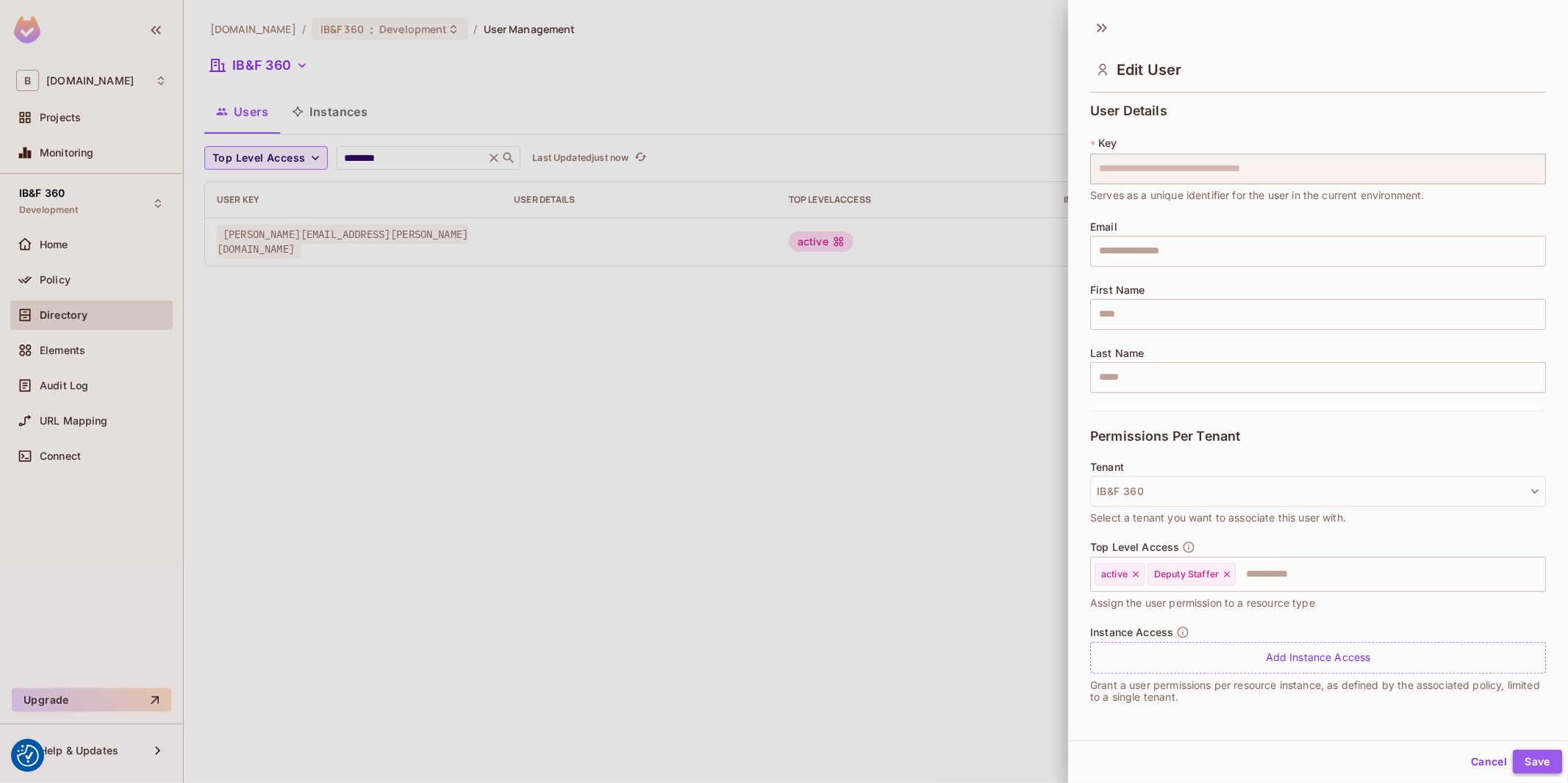
click at [1512, 763] on button "Save" at bounding box center [1536, 762] width 49 height 23
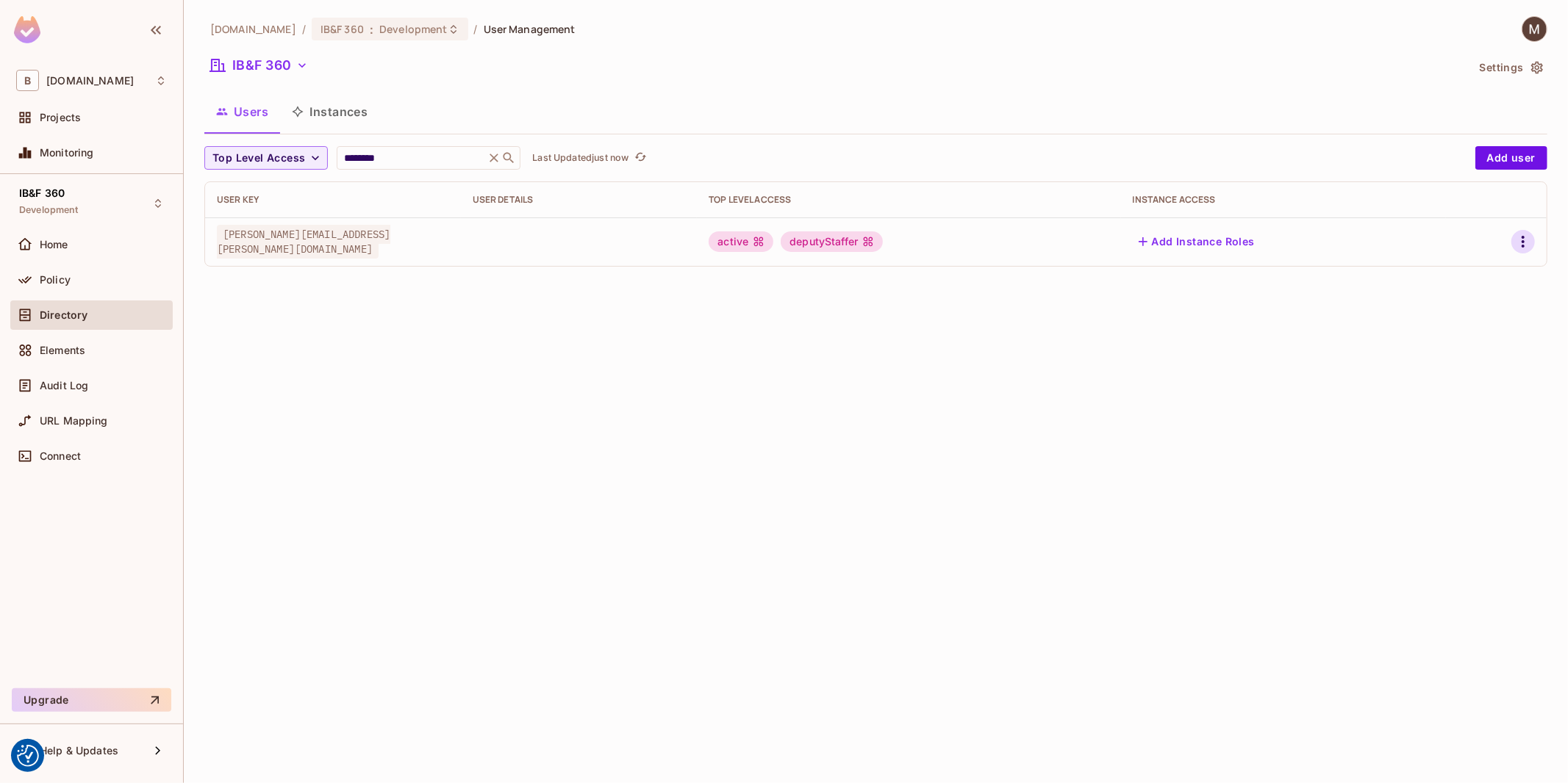
click at [1517, 250] on icon "button" at bounding box center [1522, 241] width 17 height 17
click at [1457, 264] on span "Edit" at bounding box center [1445, 276] width 28 height 23
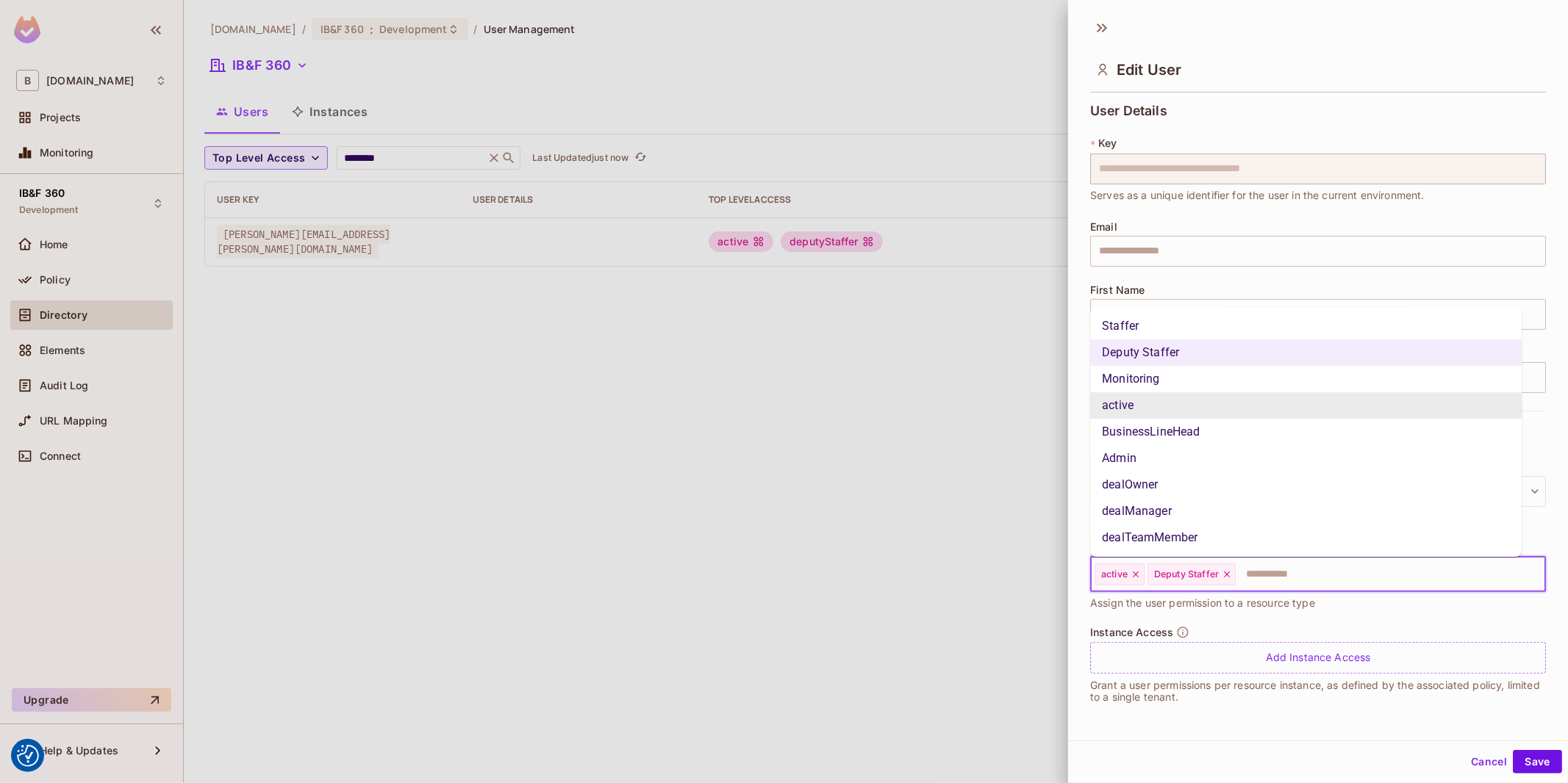
click at [1295, 588] on input "text" at bounding box center [1377, 574] width 280 height 29
type input "**"
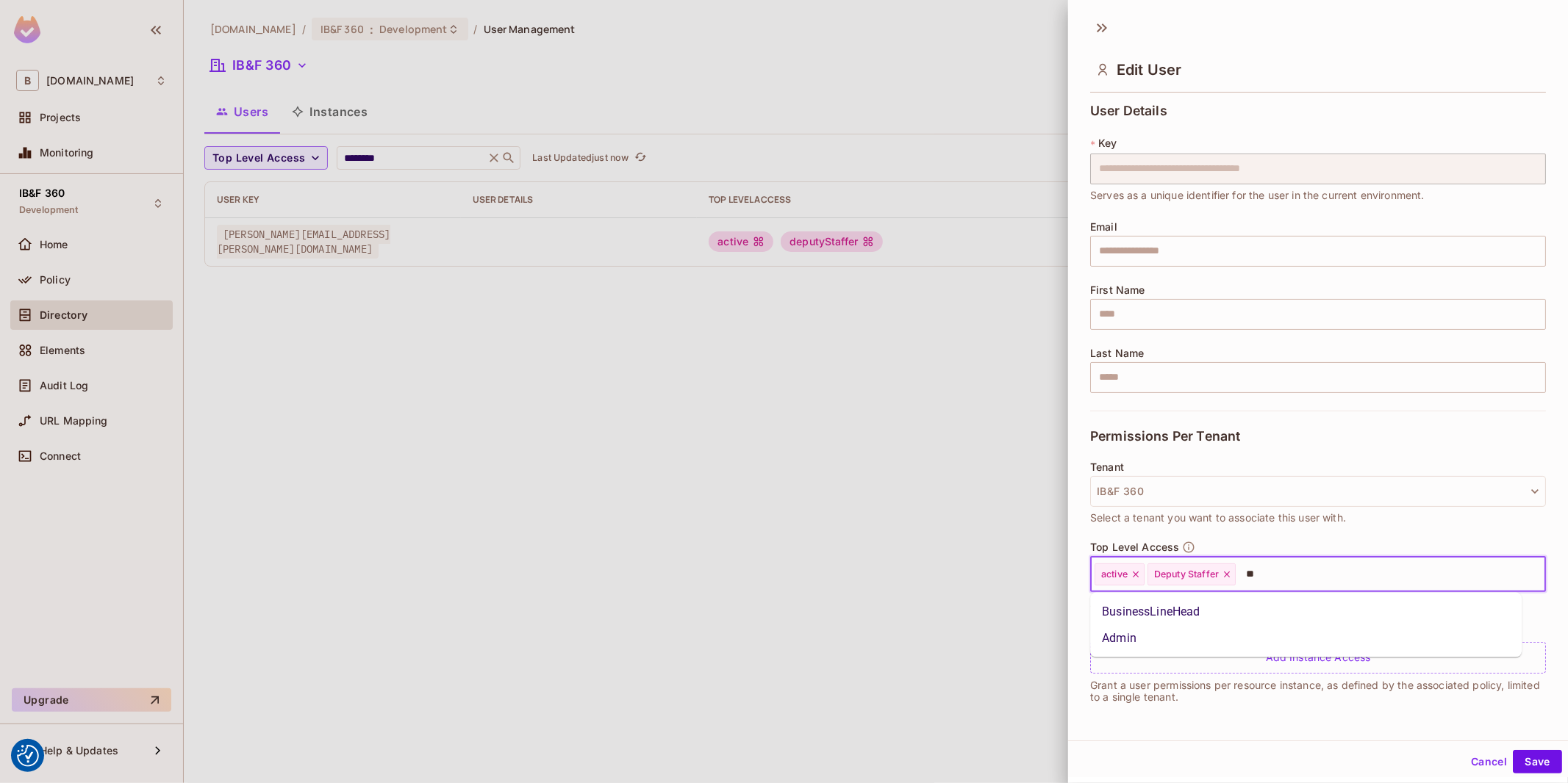
click at [1156, 631] on li "Admin" at bounding box center [1305, 638] width 431 height 27
click at [1521, 760] on button "Save" at bounding box center [1536, 762] width 49 height 23
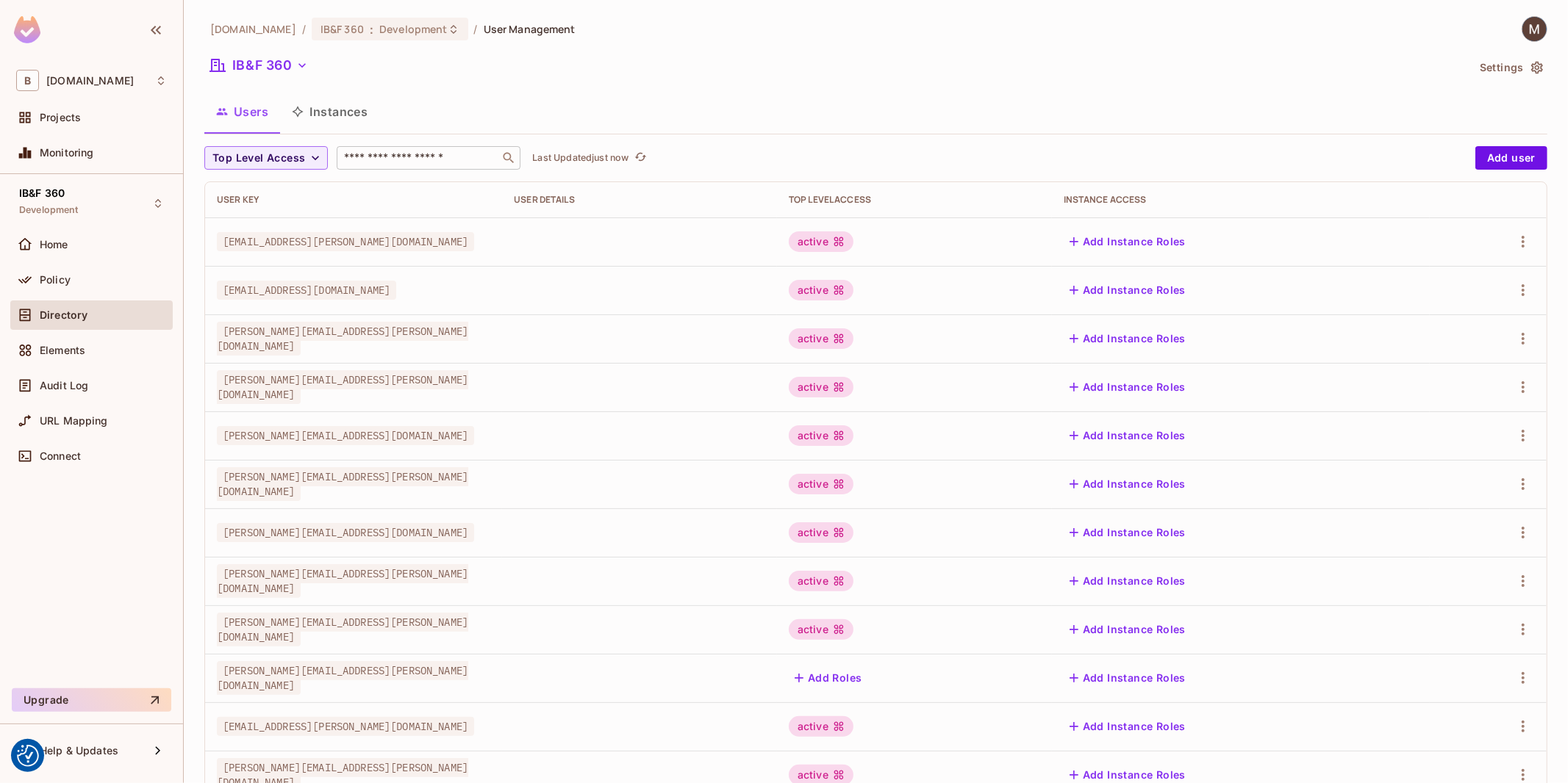
click at [402, 158] on input "text" at bounding box center [418, 158] width 155 height 15
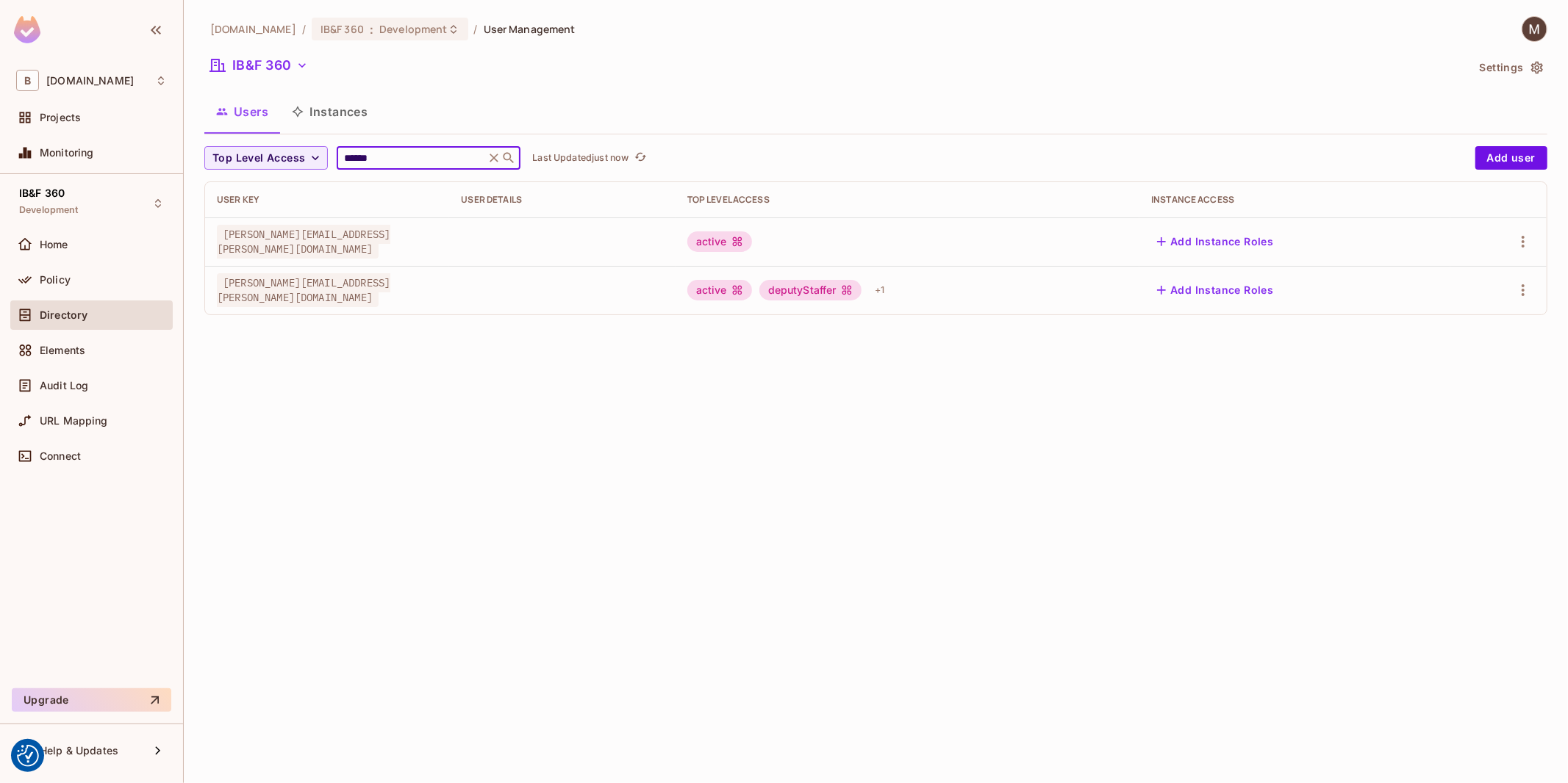
type input "******"
click at [1127, 283] on div "active deputyStaffer + 1" at bounding box center [908, 290] width 441 height 23
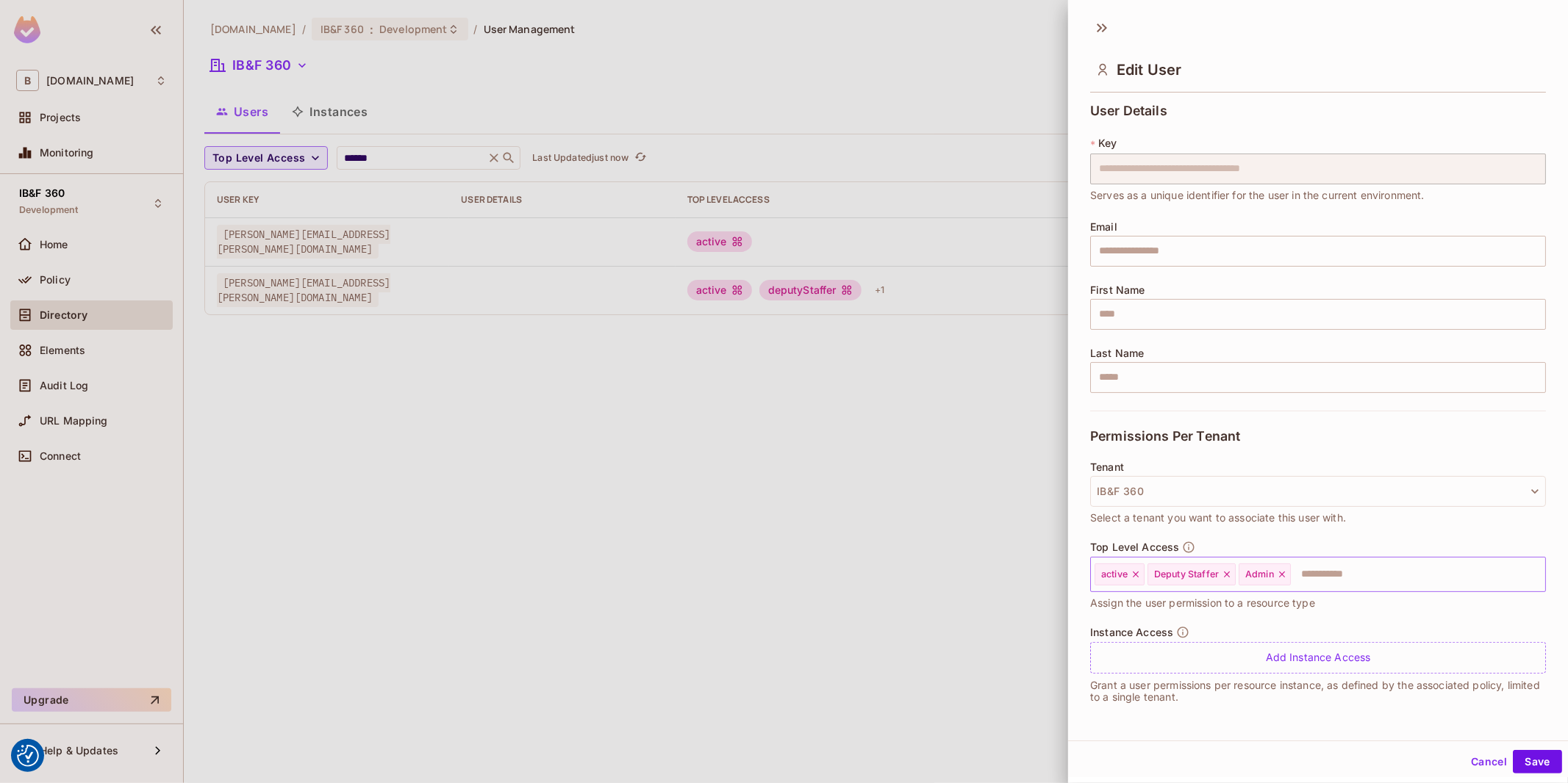
click at [1284, 575] on icon at bounding box center [1281, 574] width 6 height 6
click at [1525, 754] on button "Save" at bounding box center [1536, 762] width 49 height 23
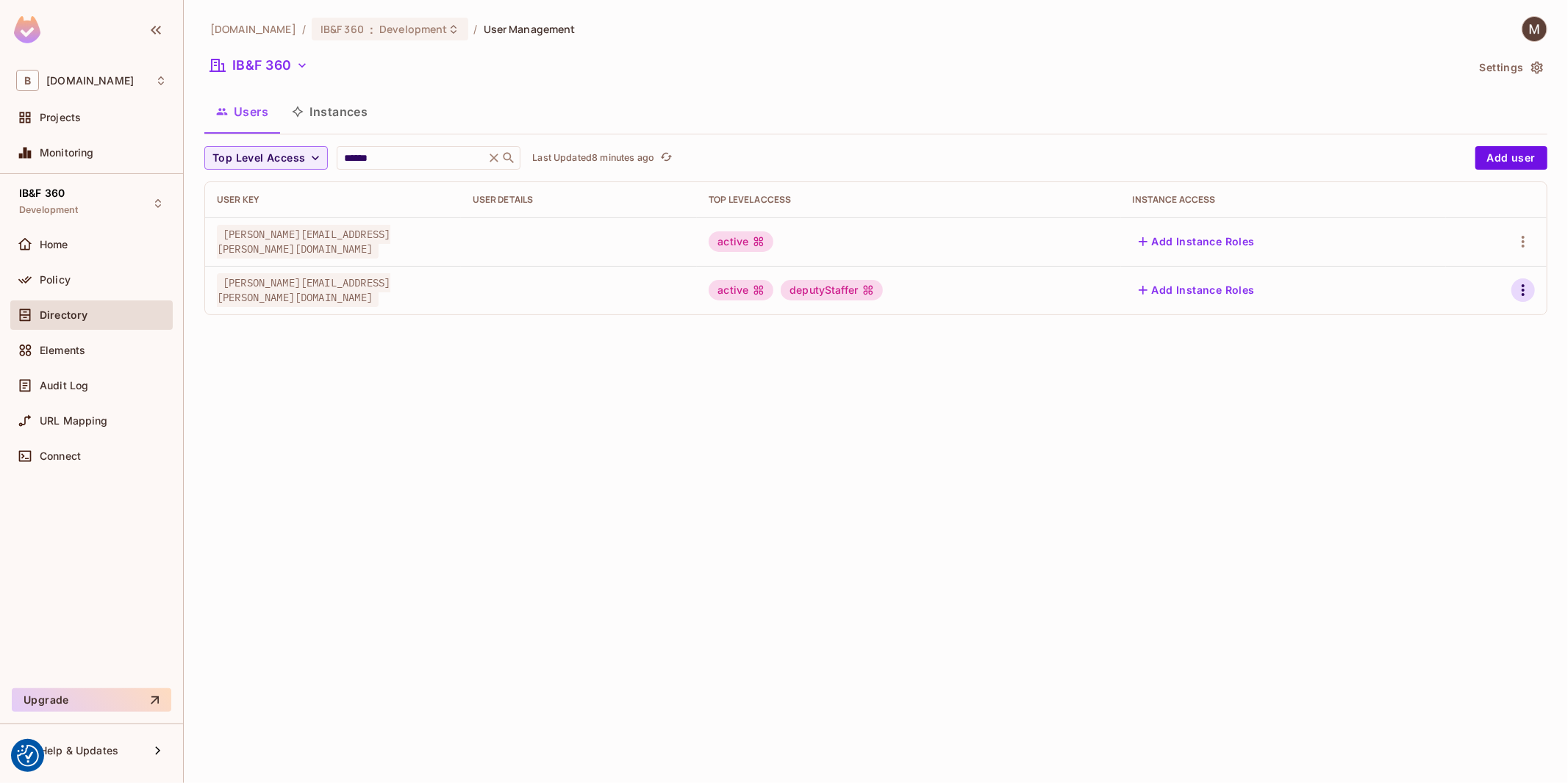
click at [1521, 290] on icon "button" at bounding box center [1522, 290] width 17 height 17
click at [1446, 329] on div "Edit" at bounding box center [1446, 325] width 20 height 15
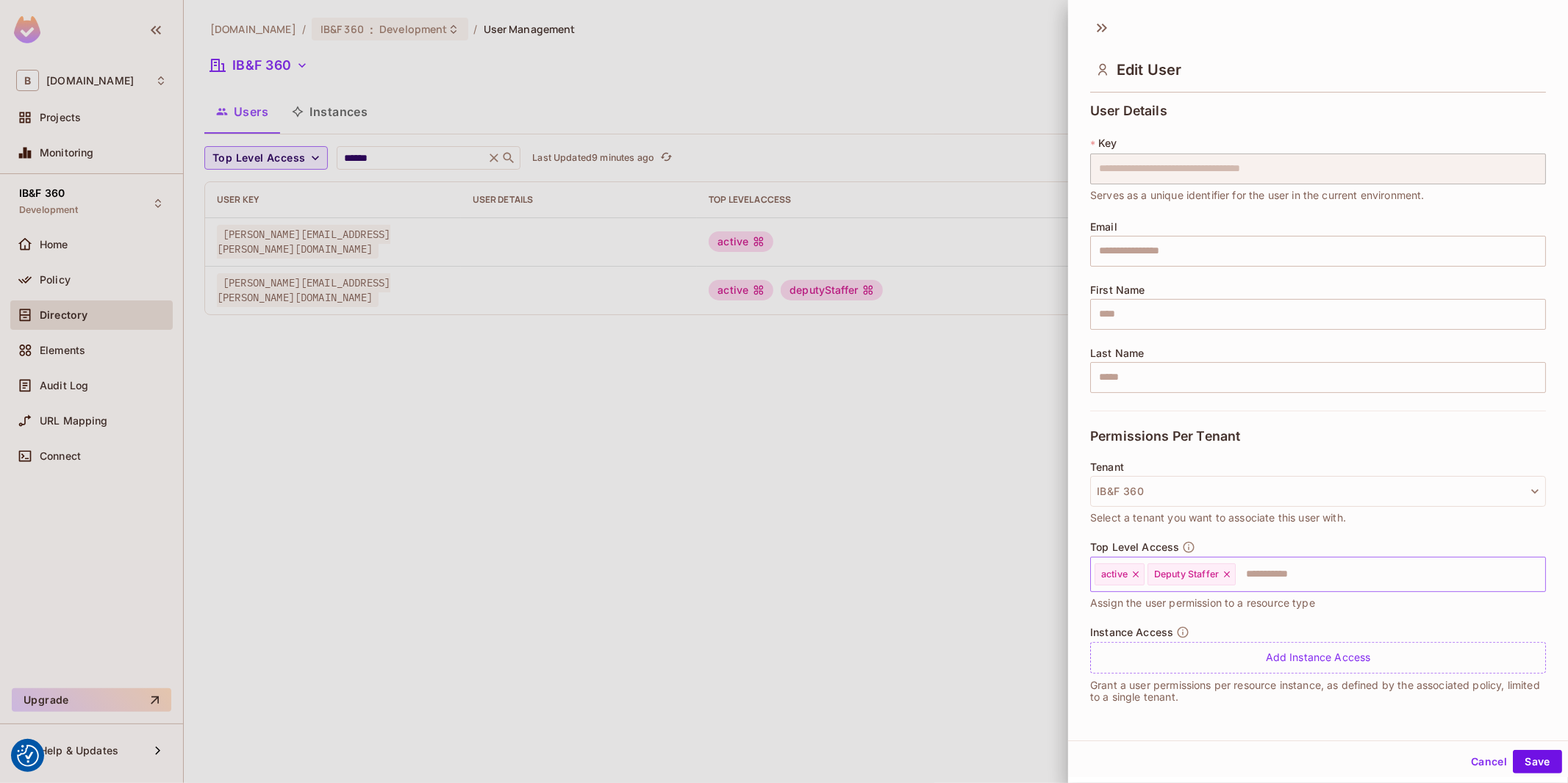
click at [1226, 572] on icon at bounding box center [1226, 574] width 10 height 10
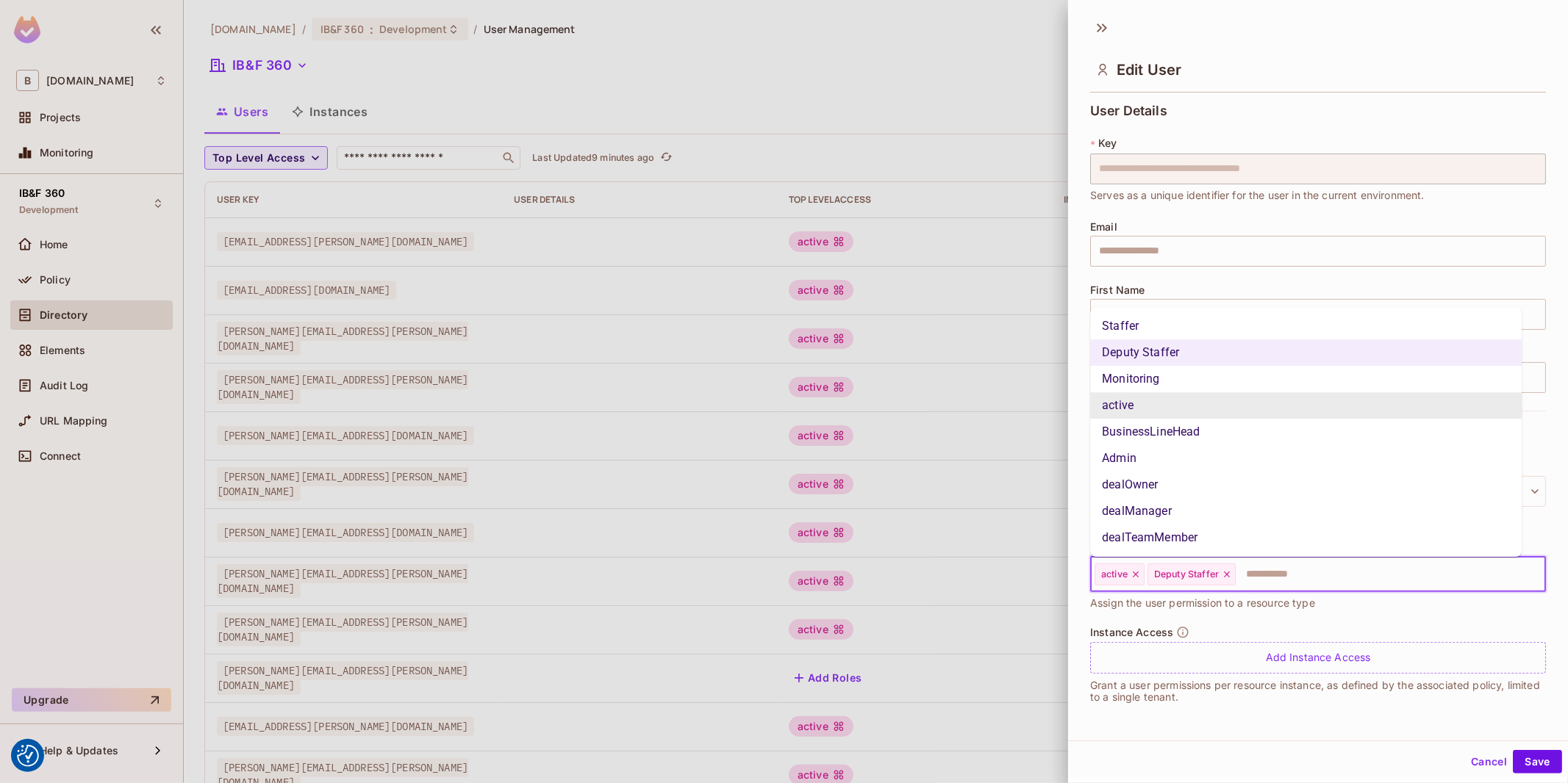
click at [1289, 580] on input "text" at bounding box center [1377, 574] width 280 height 29
click at [441, 152] on div at bounding box center [784, 392] width 1568 height 783
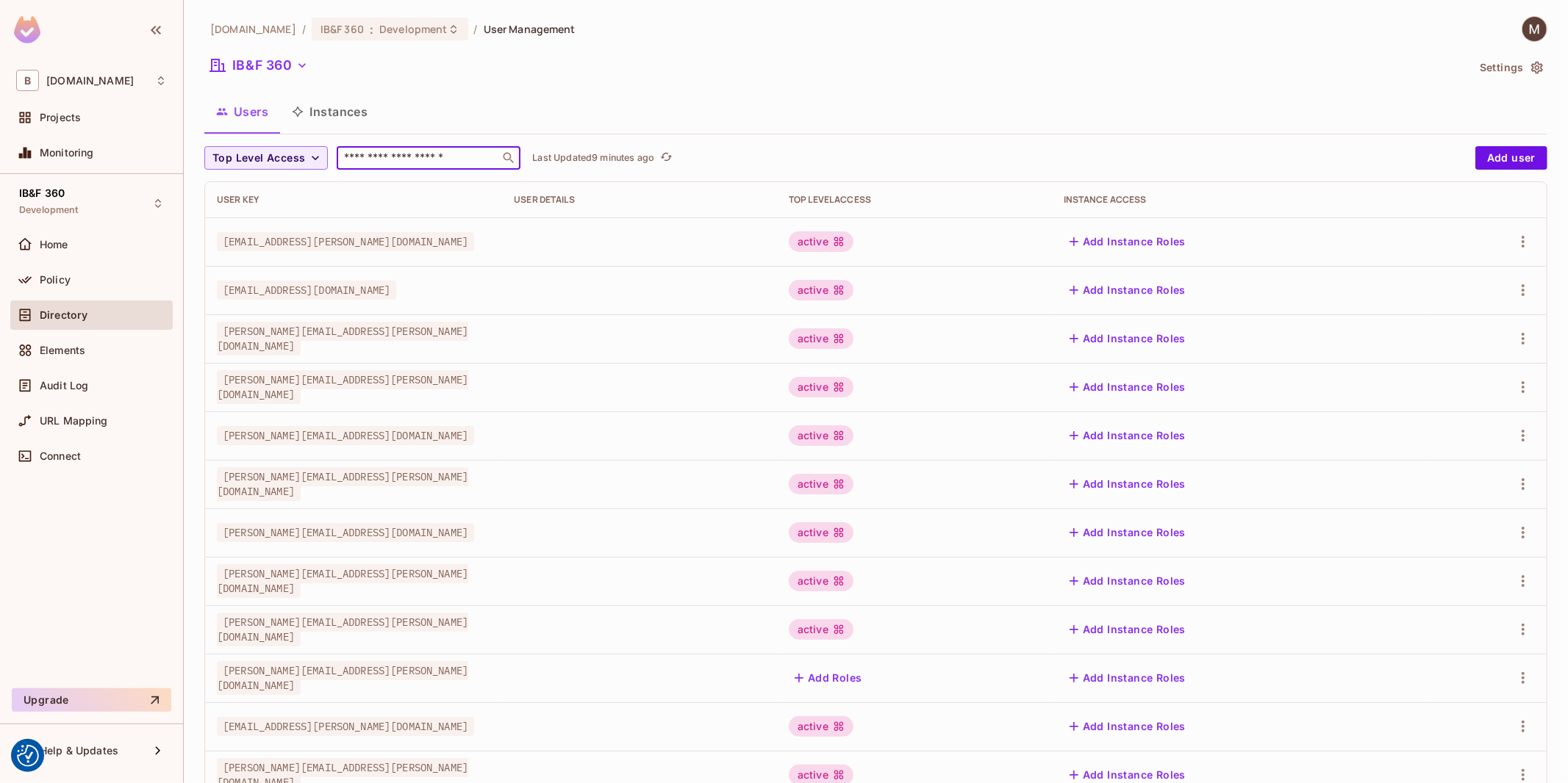
click at [441, 150] on input "text" at bounding box center [418, 158] width 155 height 15
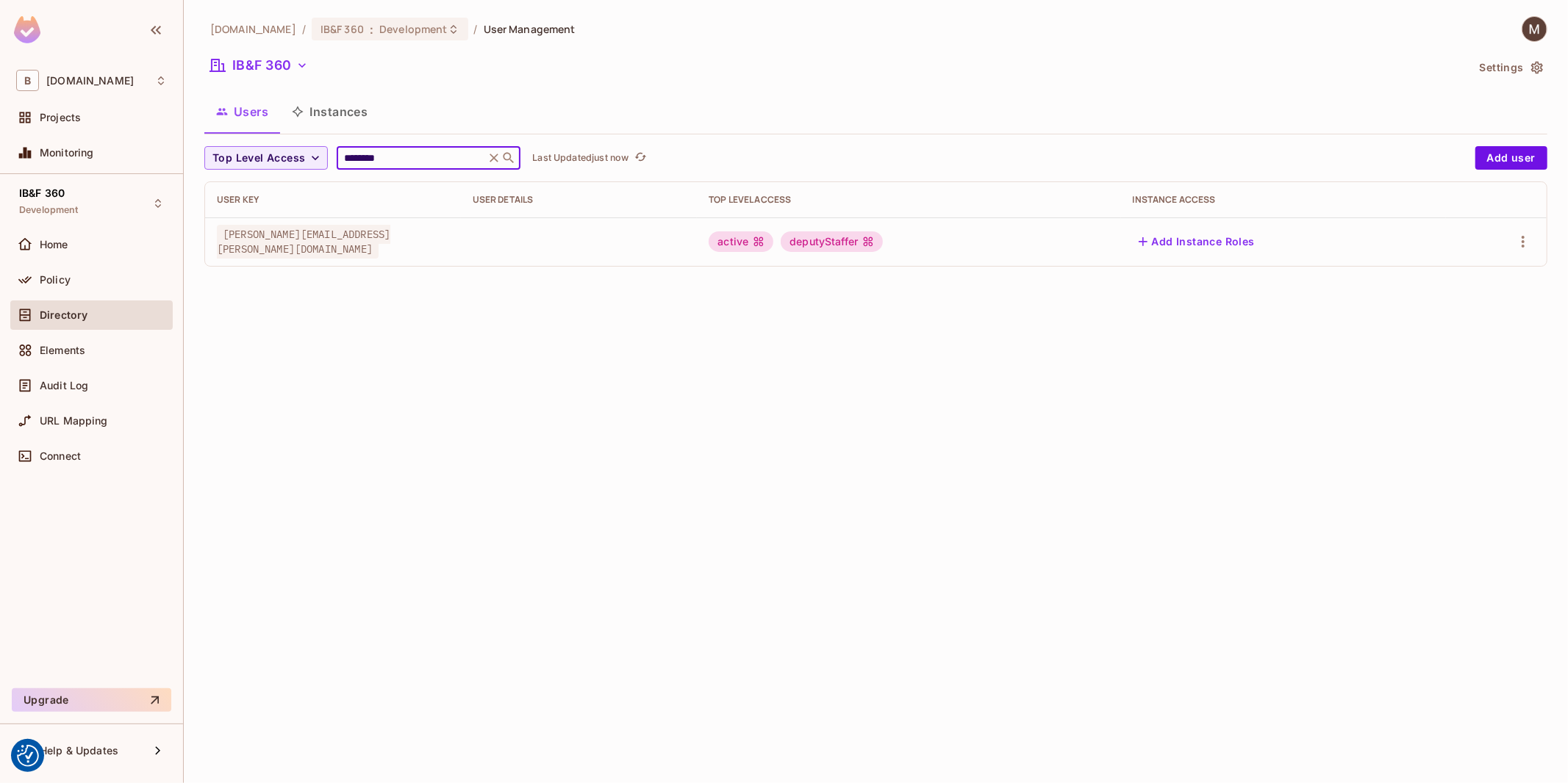
type input "********"
click at [698, 246] on td at bounding box center [579, 242] width 237 height 48
click at [1512, 248] on button "button" at bounding box center [1523, 242] width 23 height 23
click at [1441, 277] on div "Edit" at bounding box center [1446, 277] width 20 height 15
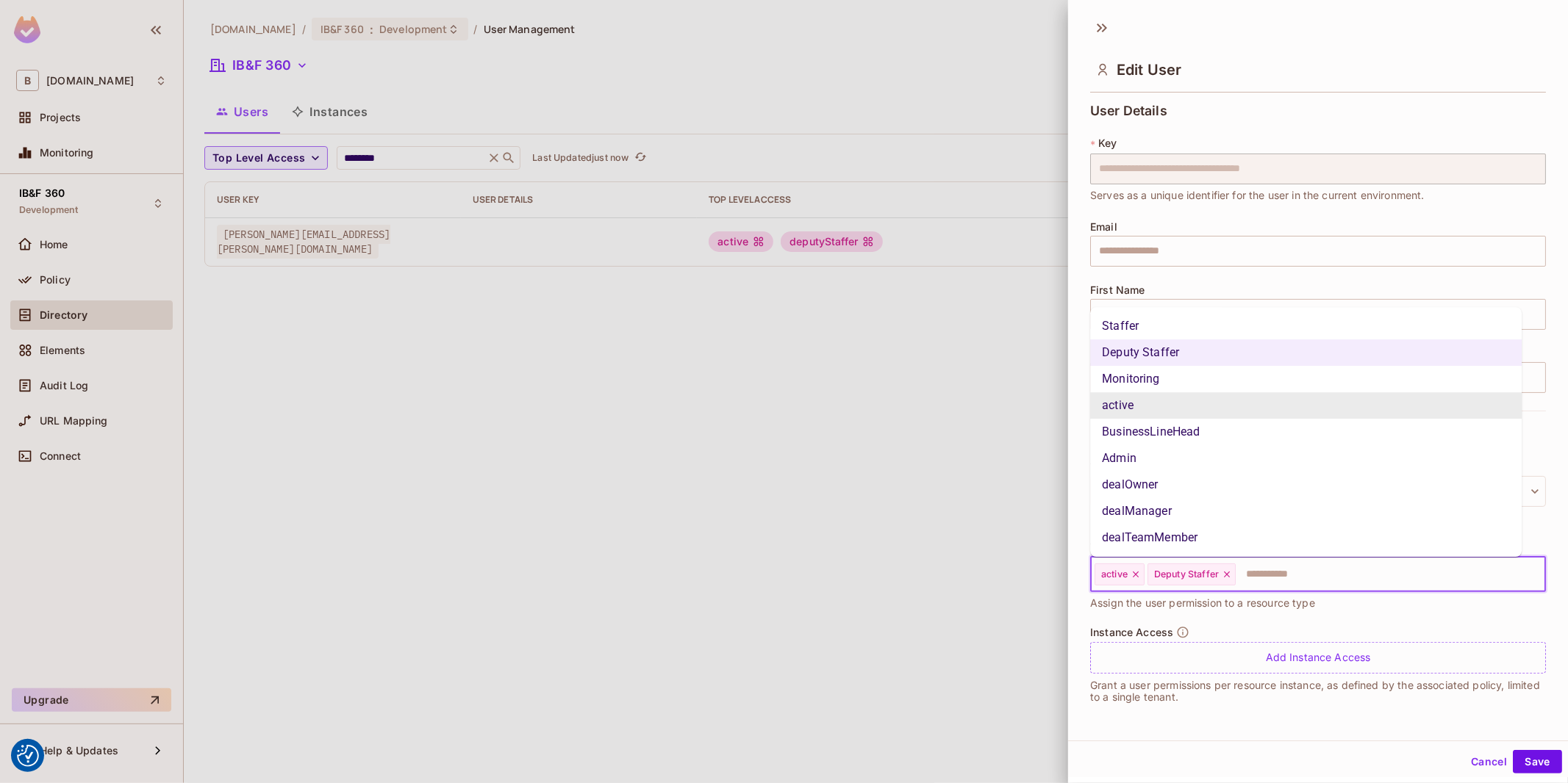
click at [1259, 575] on input "text" at bounding box center [1377, 574] width 280 height 29
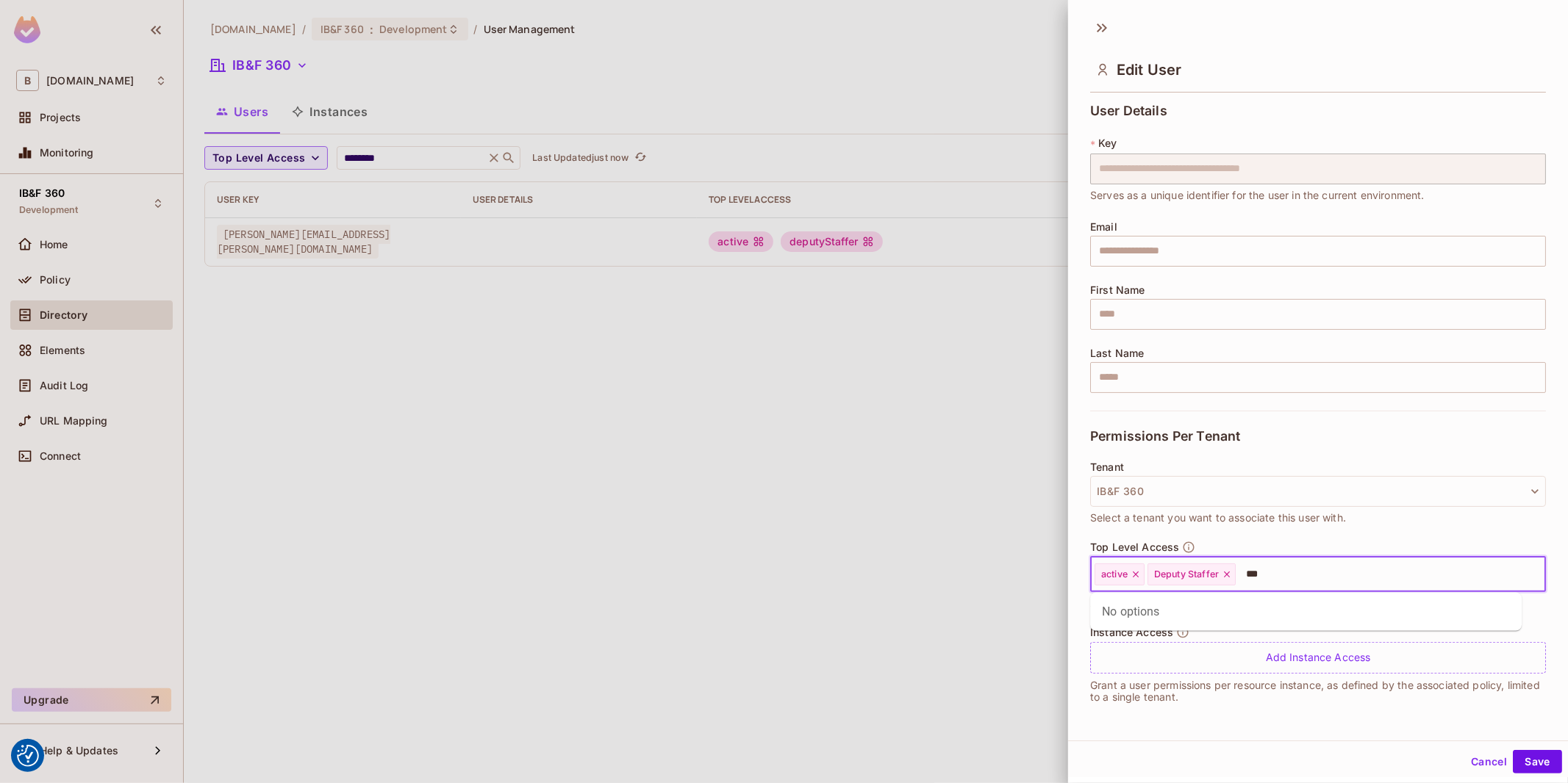
type input "**"
click at [1133, 637] on li "Admin" at bounding box center [1305, 638] width 431 height 27
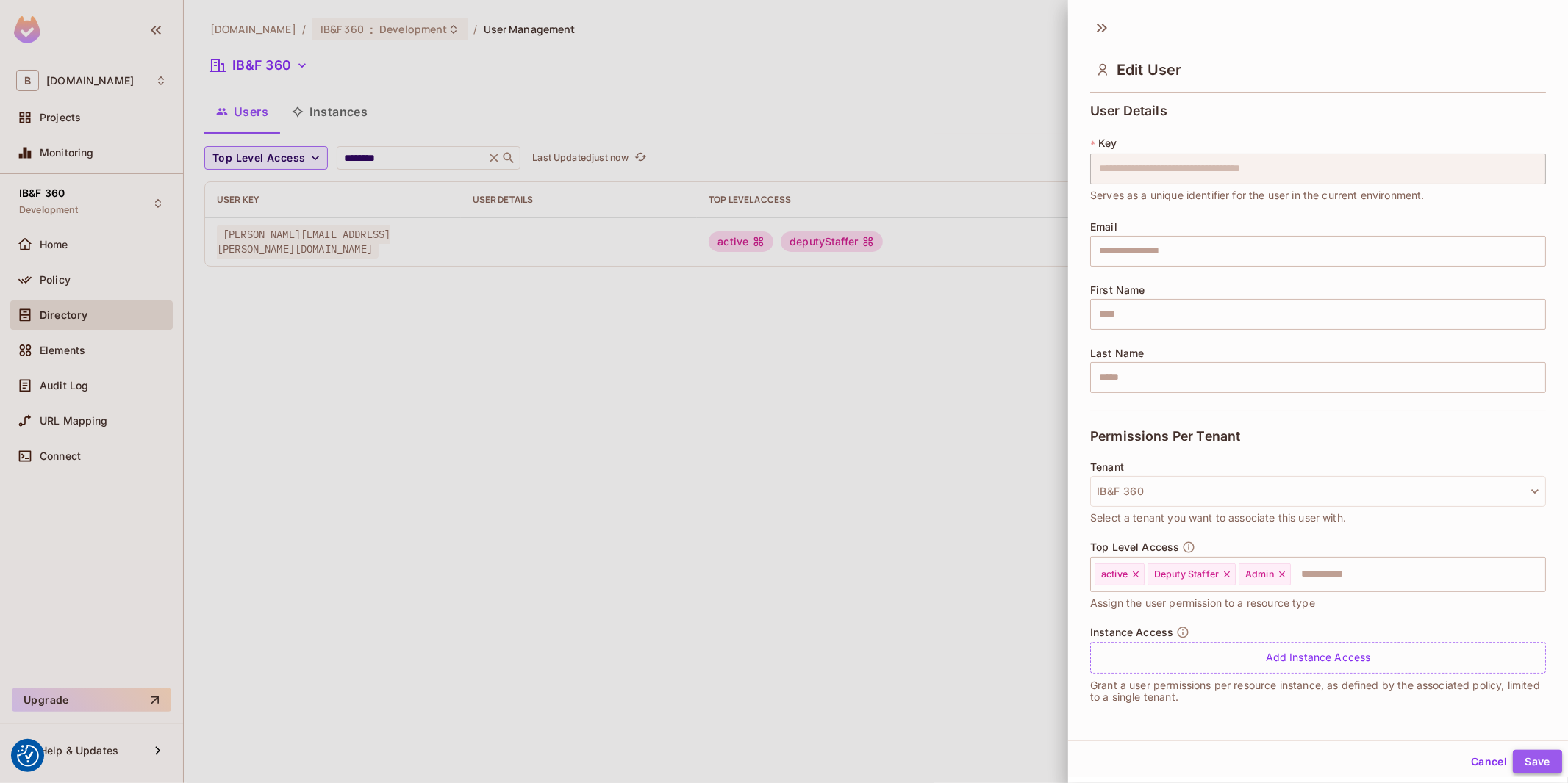
click at [1540, 758] on button "Save" at bounding box center [1536, 762] width 49 height 23
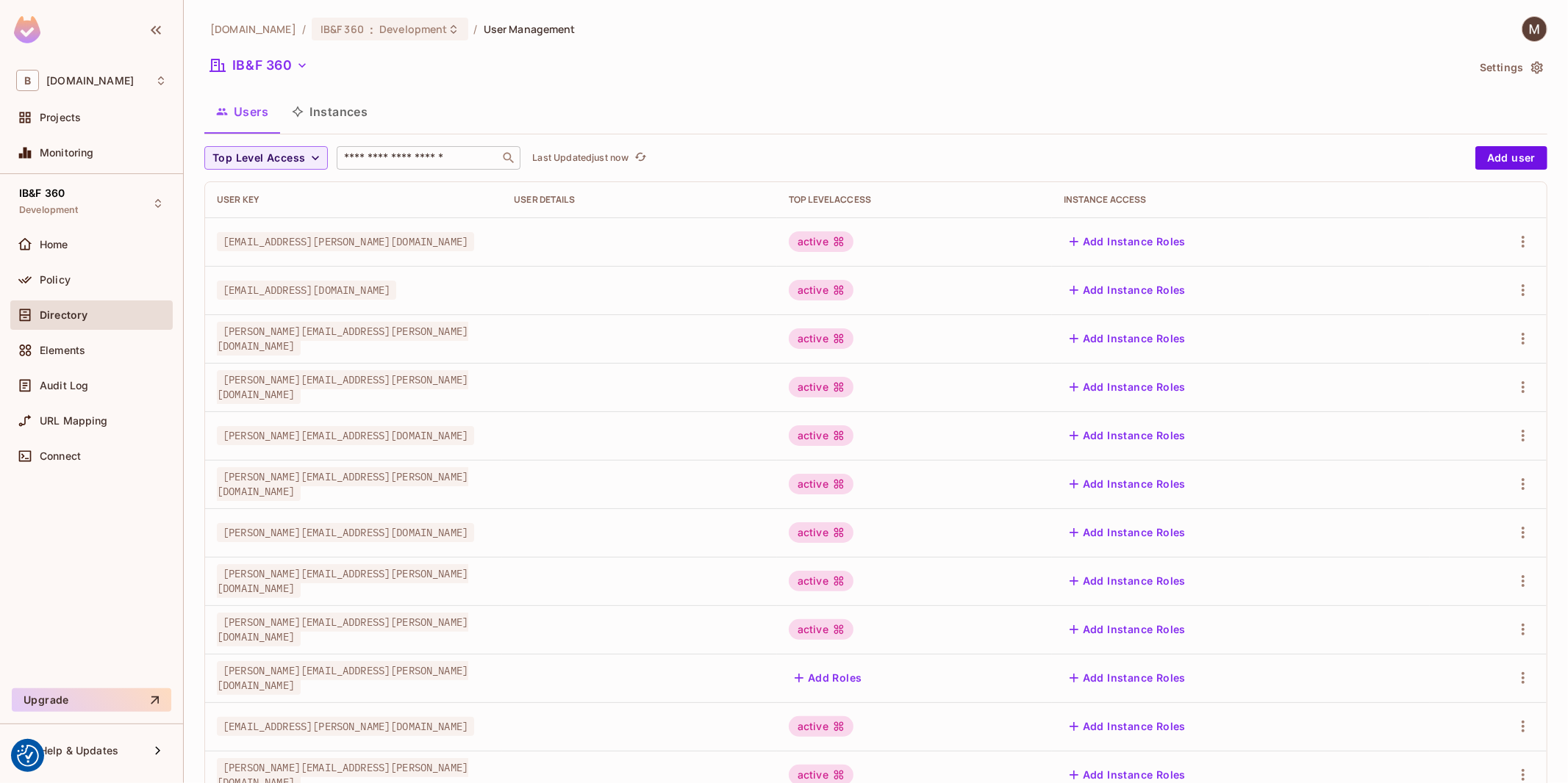
click at [476, 150] on input "text" at bounding box center [418, 158] width 155 height 15
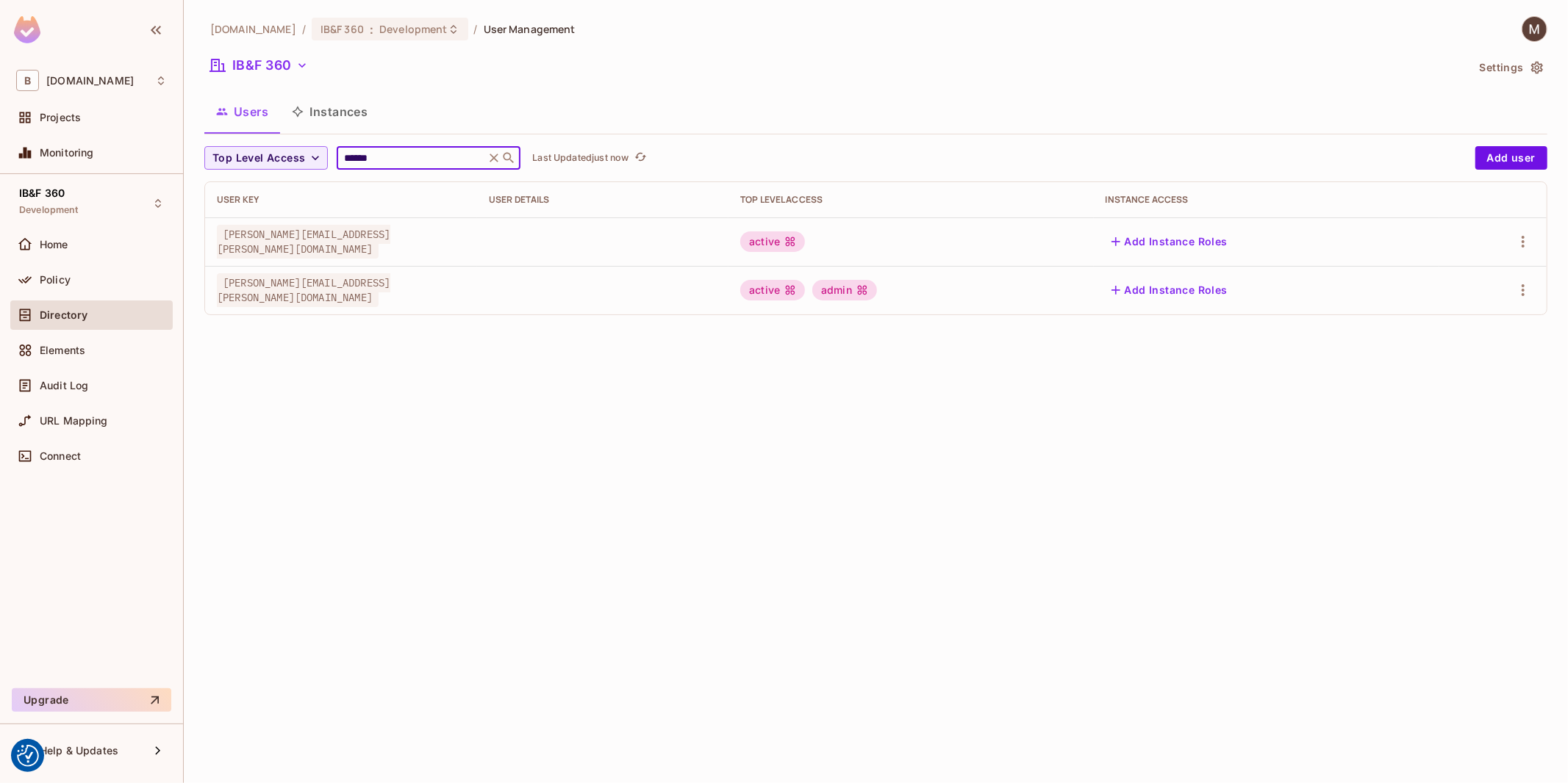
type input "********"
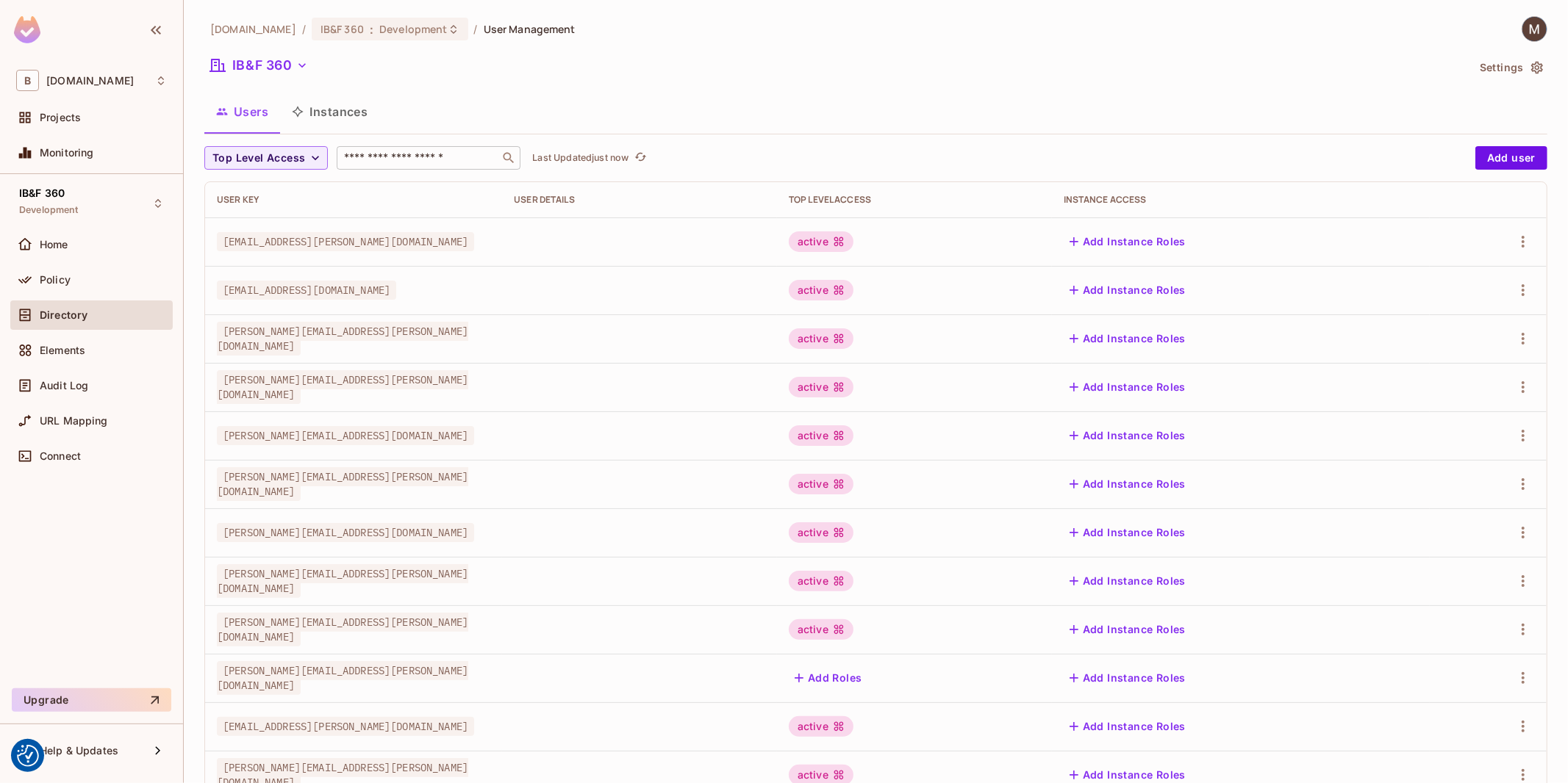
click at [415, 147] on div "​" at bounding box center [428, 158] width 184 height 23
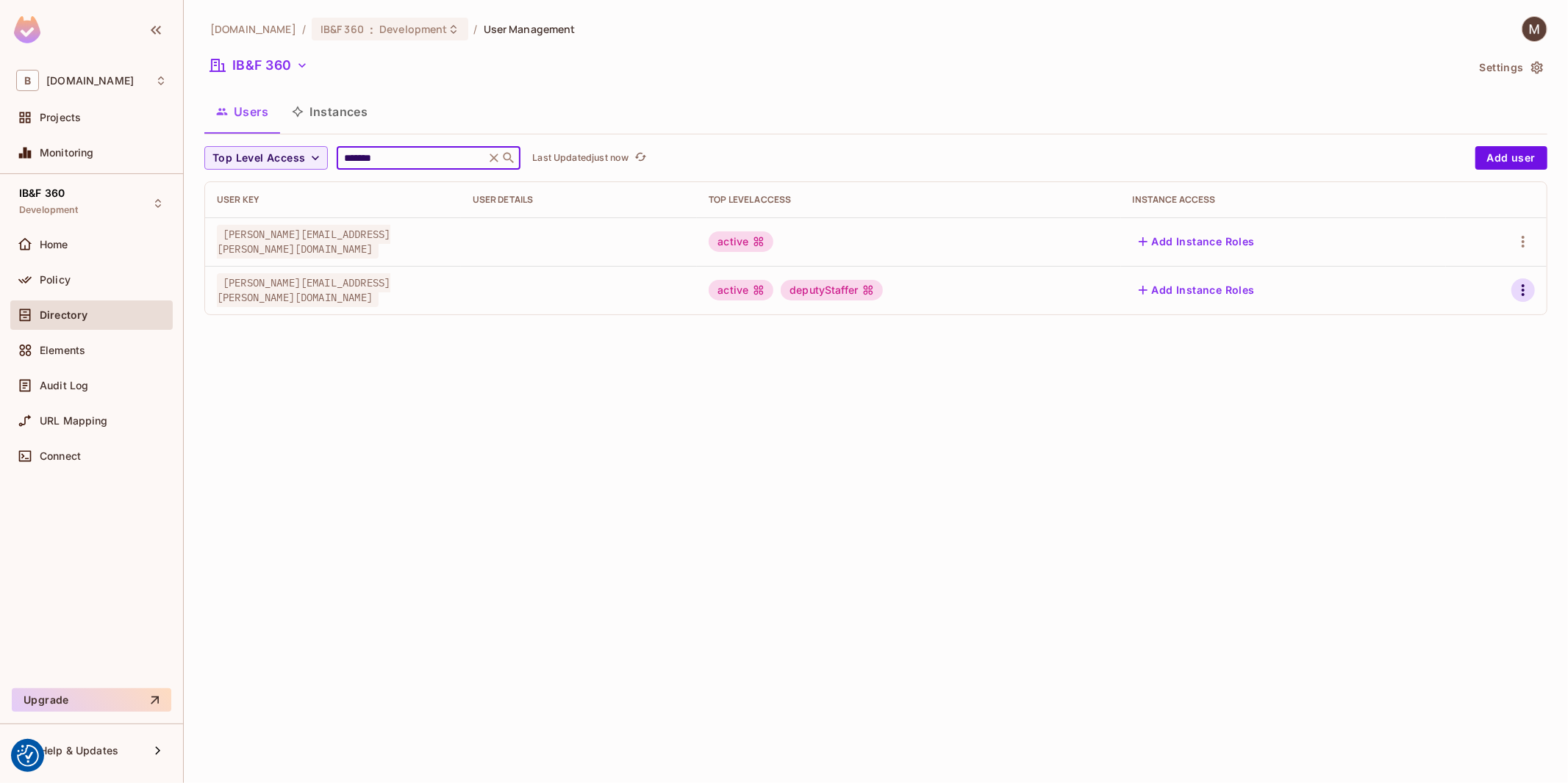
type input "*******"
click at [1526, 293] on icon "button" at bounding box center [1522, 290] width 17 height 17
click at [1472, 319] on li "Edit" at bounding box center [1459, 324] width 130 height 32
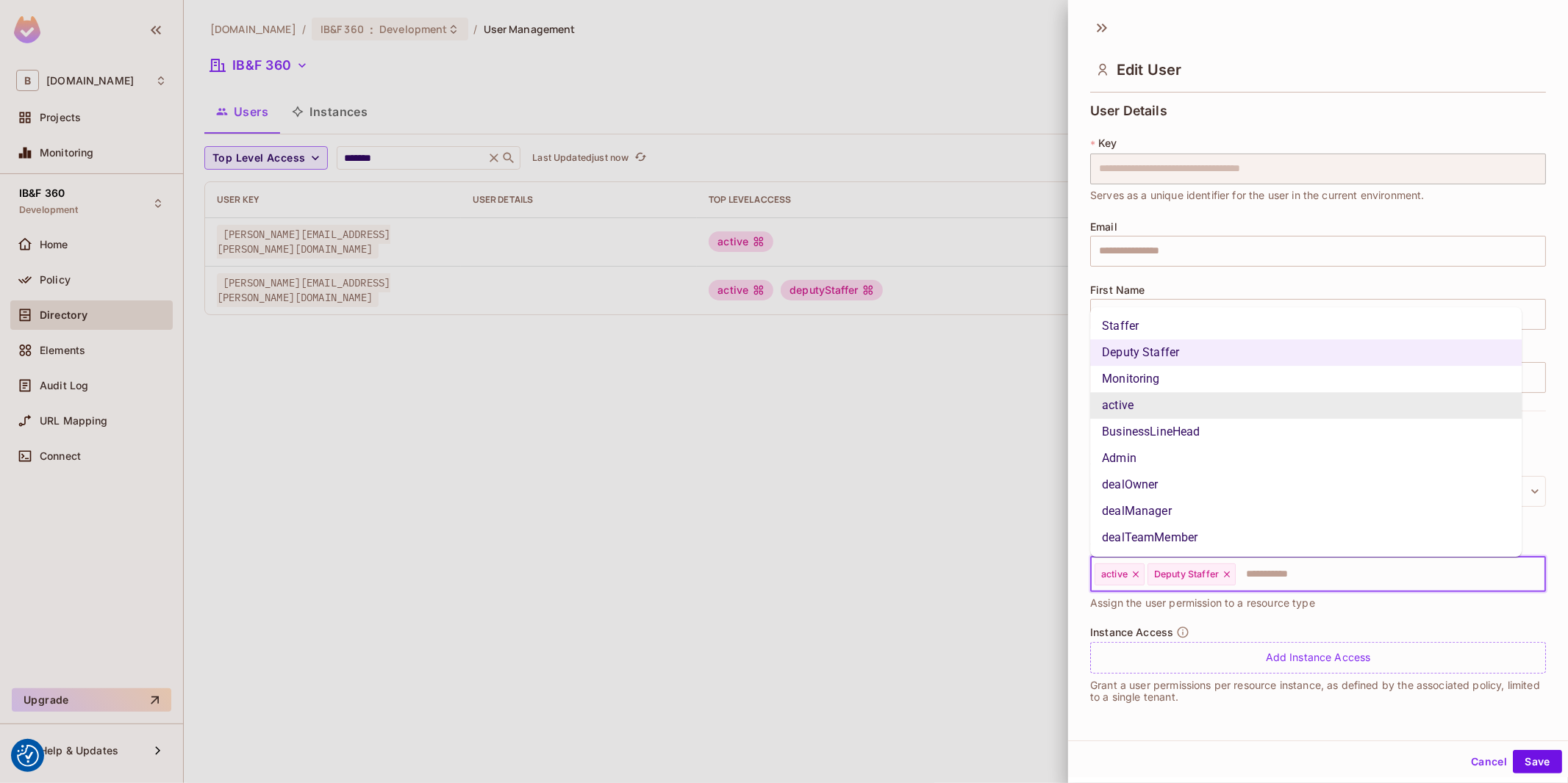
click at [1259, 572] on input "text" at bounding box center [1377, 574] width 280 height 29
type input "**"
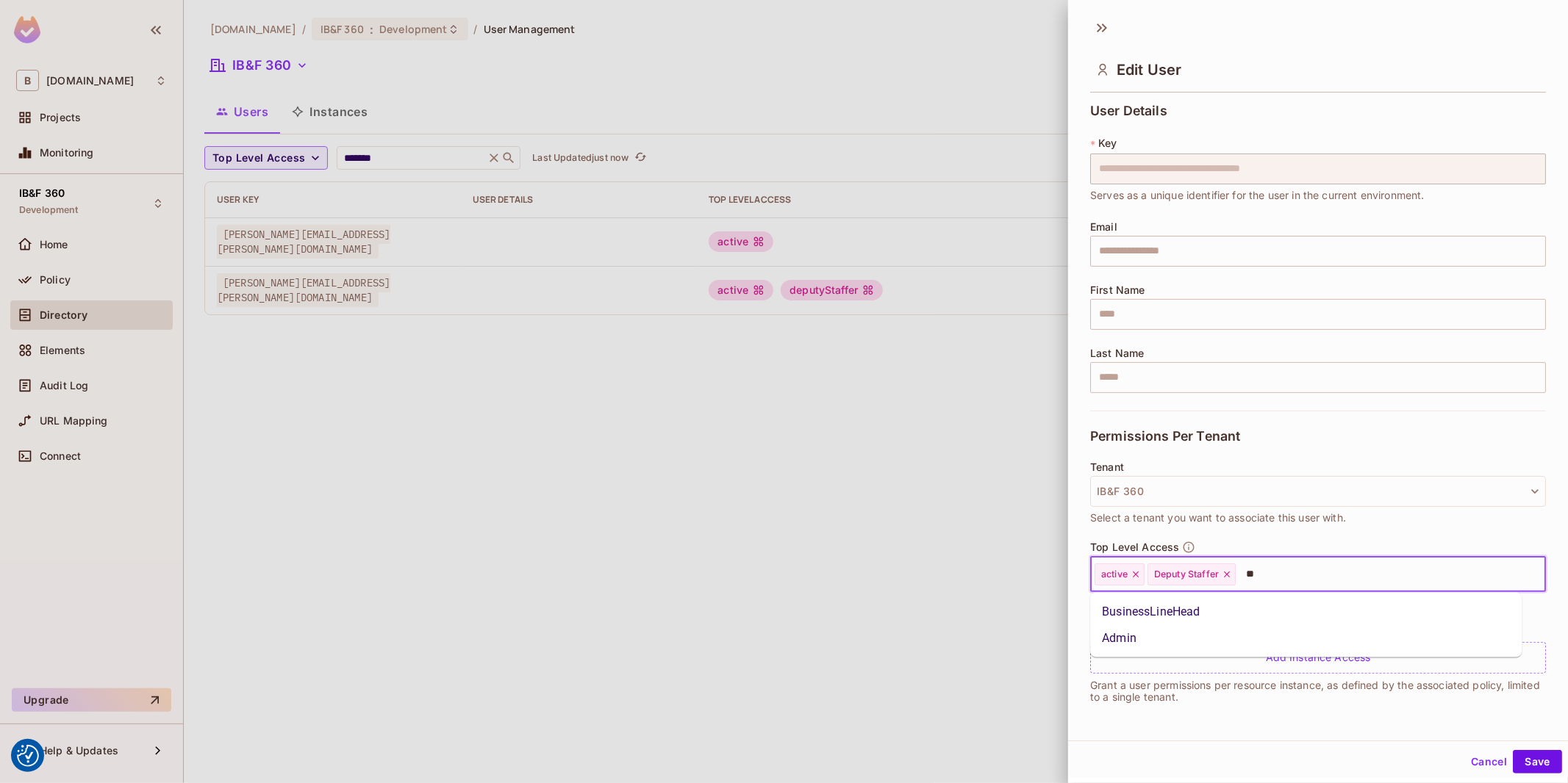
click at [1115, 633] on li "Admin" at bounding box center [1305, 638] width 431 height 27
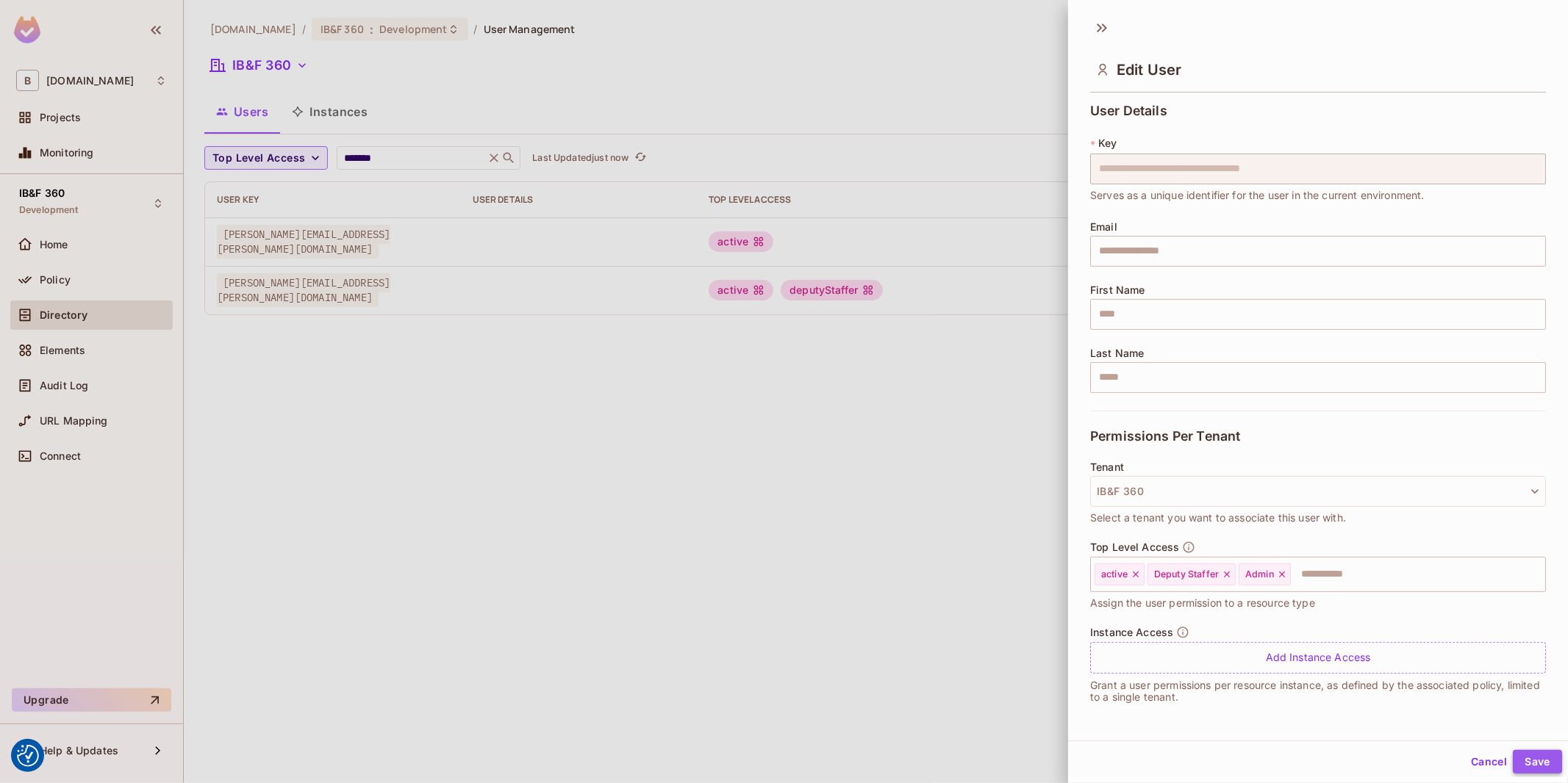
click at [1526, 762] on button "Save" at bounding box center [1536, 762] width 49 height 23
